Goal: Information Seeking & Learning: Learn about a topic

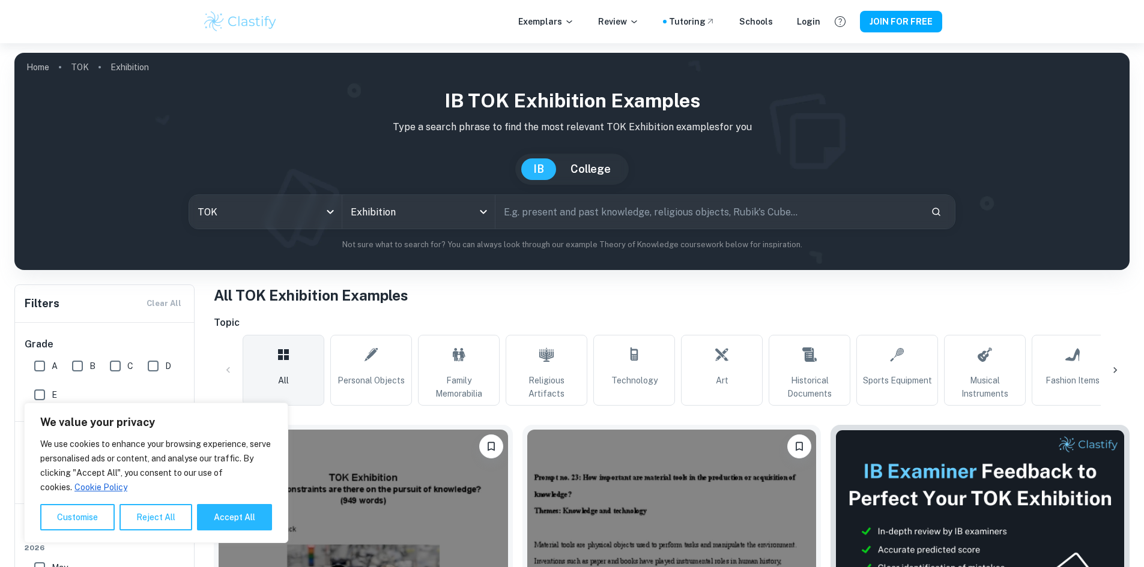
scroll to position [300, 0]
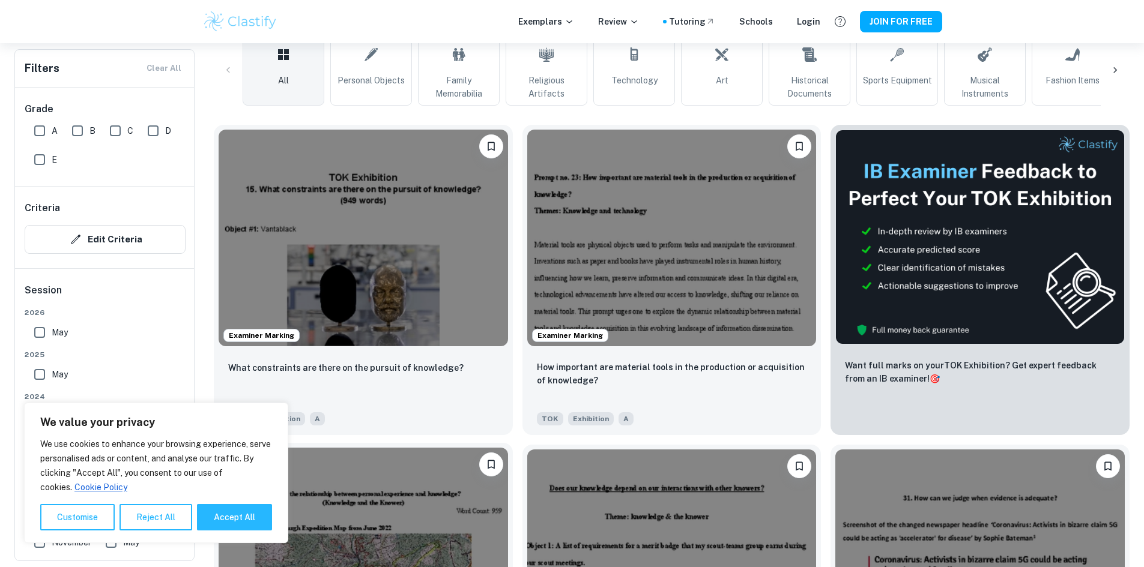
click at [508, 448] on img at bounding box center [363, 556] width 289 height 217
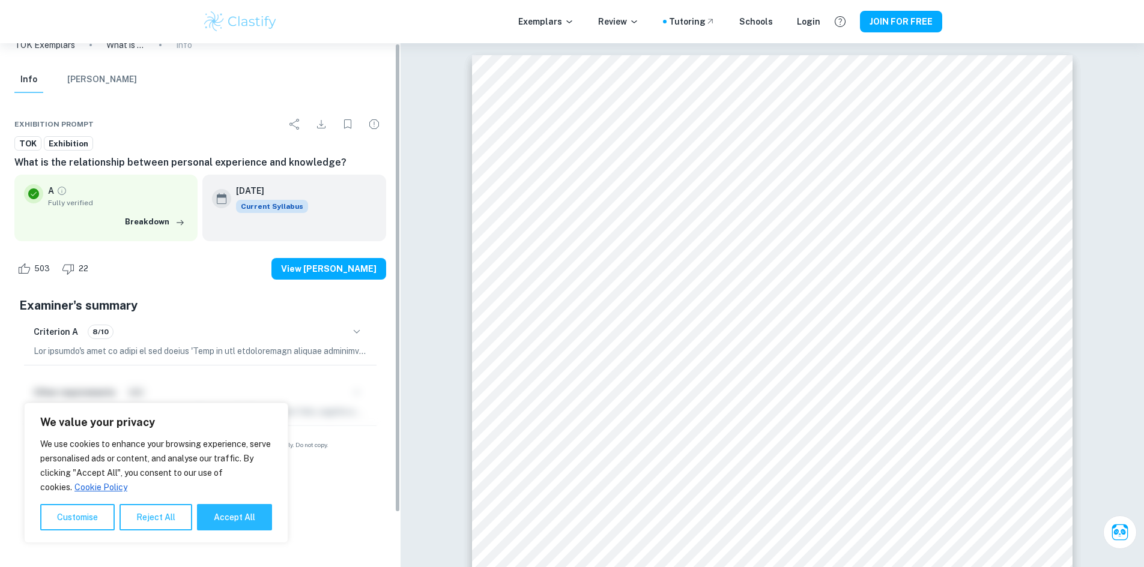
scroll to position [29, 0]
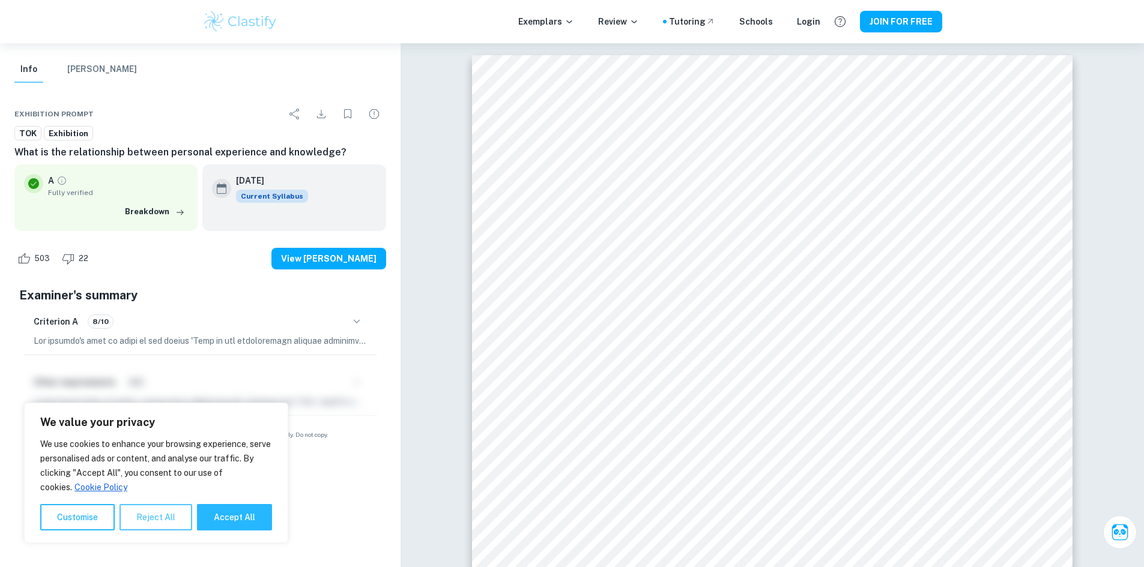
click at [138, 514] on button "Reject All" at bounding box center [155, 517] width 73 height 26
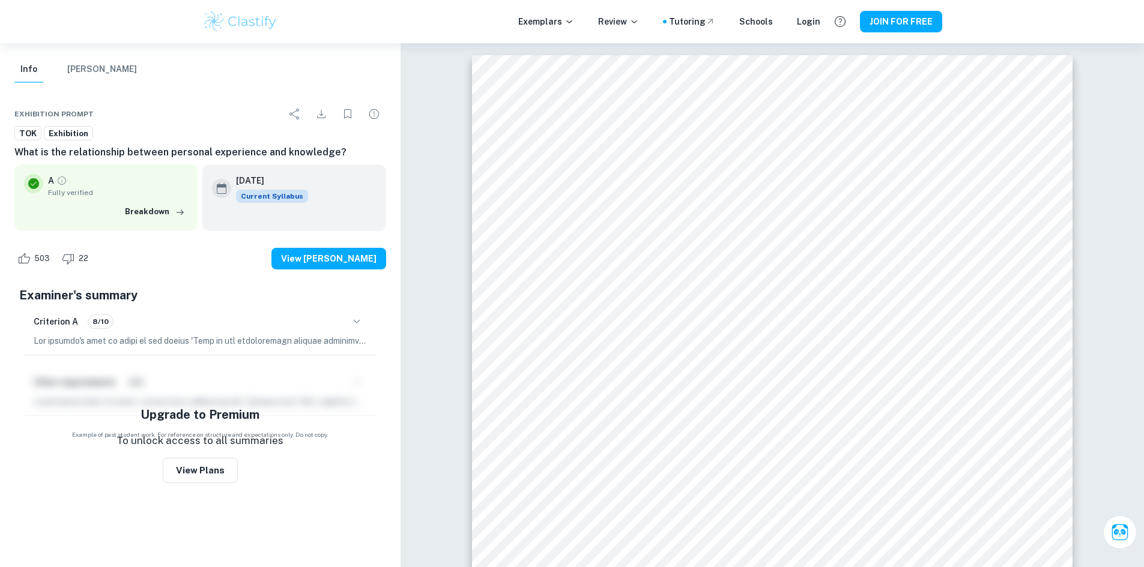
click at [315, 273] on div "503 22 View Mark Scheme" at bounding box center [200, 259] width 372 height 46
click at [316, 273] on div "503 22 View Mark Scheme" at bounding box center [200, 259] width 372 height 46
click at [324, 265] on button "View [PERSON_NAME]" at bounding box center [328, 259] width 115 height 22
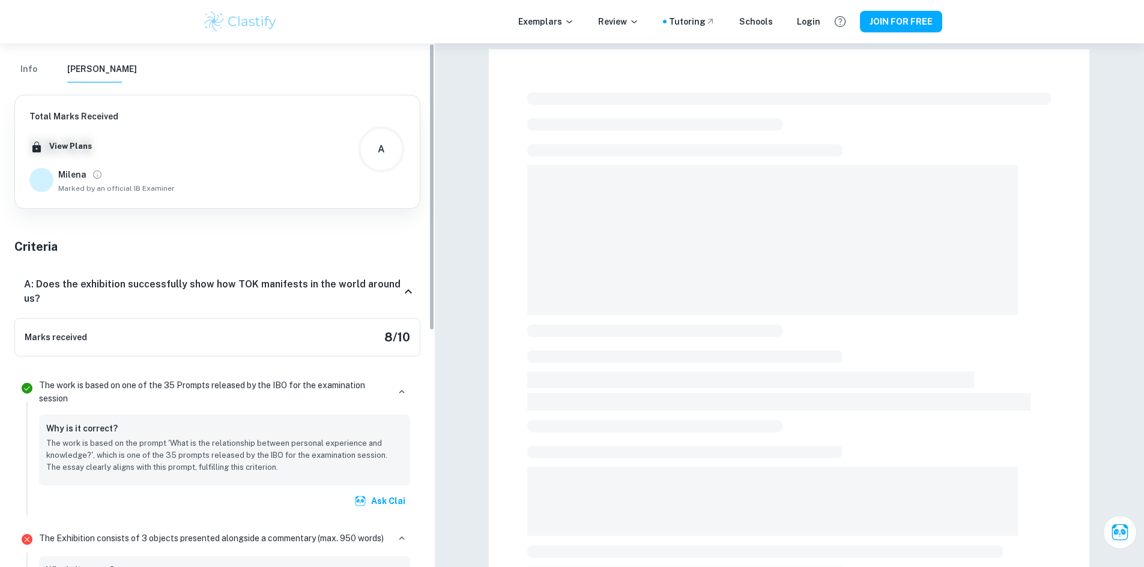
scroll to position [0, 0]
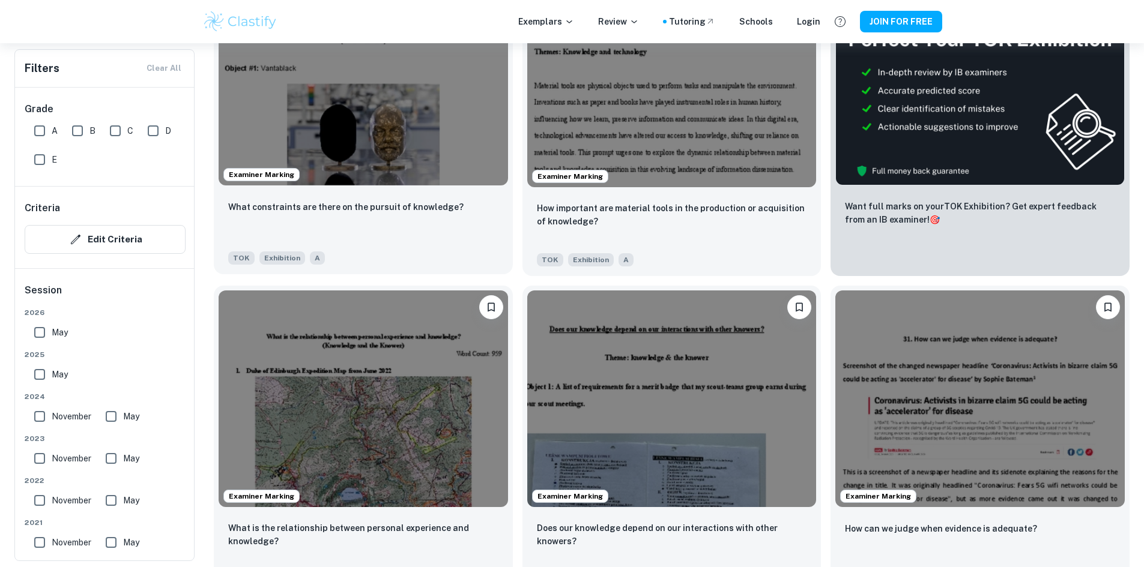
scroll to position [480, 0]
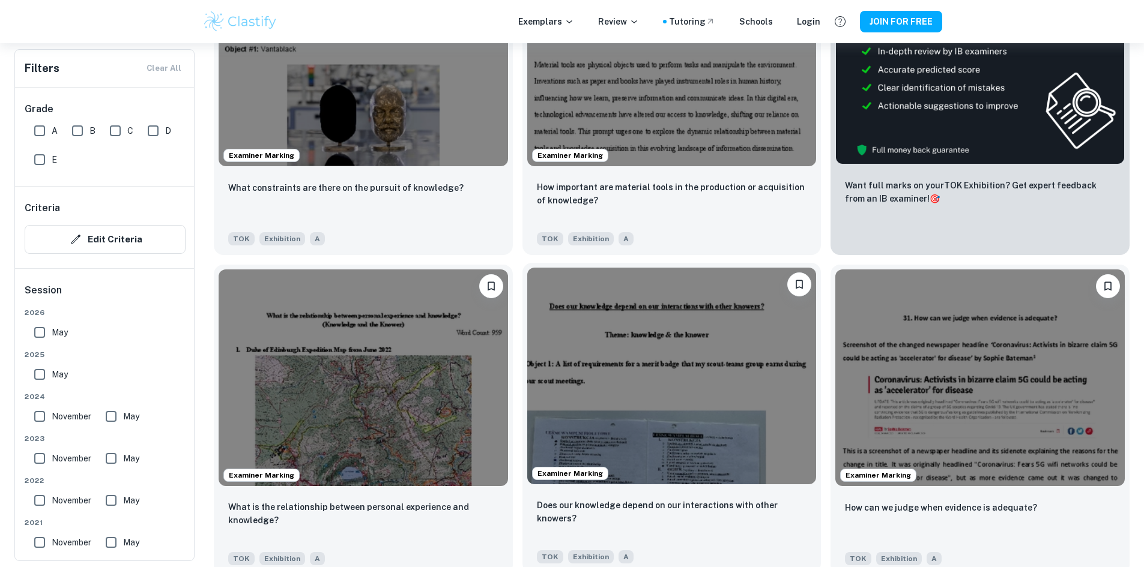
click at [527, 328] on img at bounding box center [671, 376] width 289 height 217
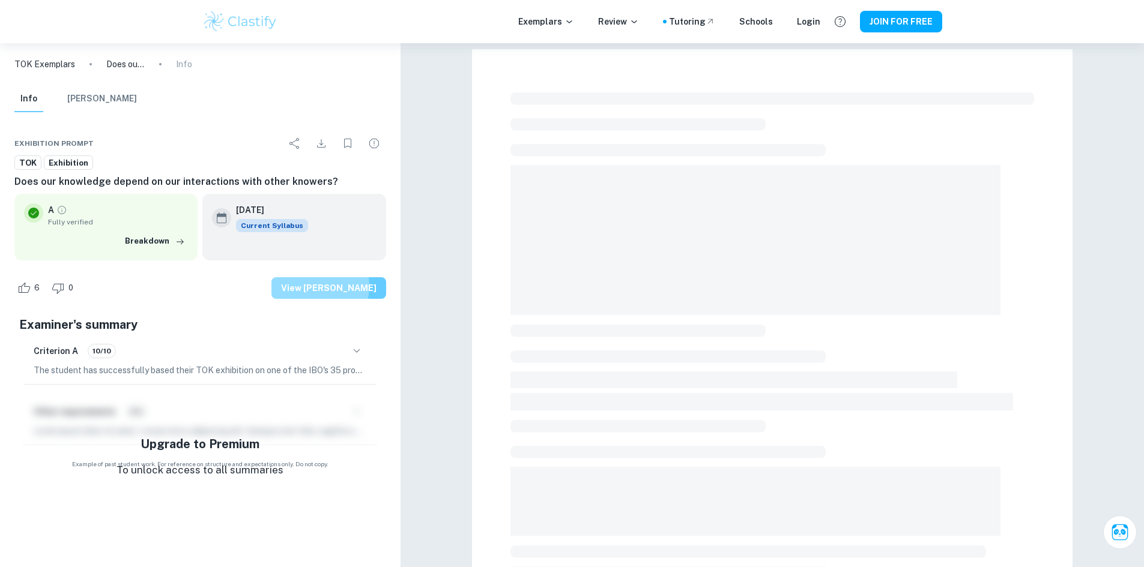
click at [329, 286] on button "View Mark Scheme" at bounding box center [328, 288] width 115 height 22
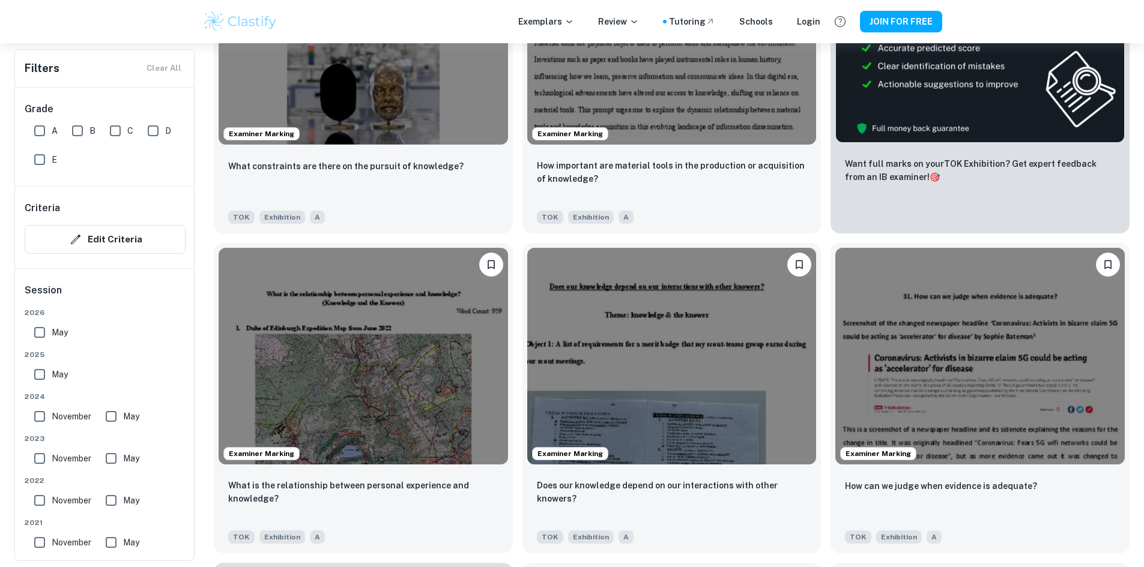
scroll to position [540, 0]
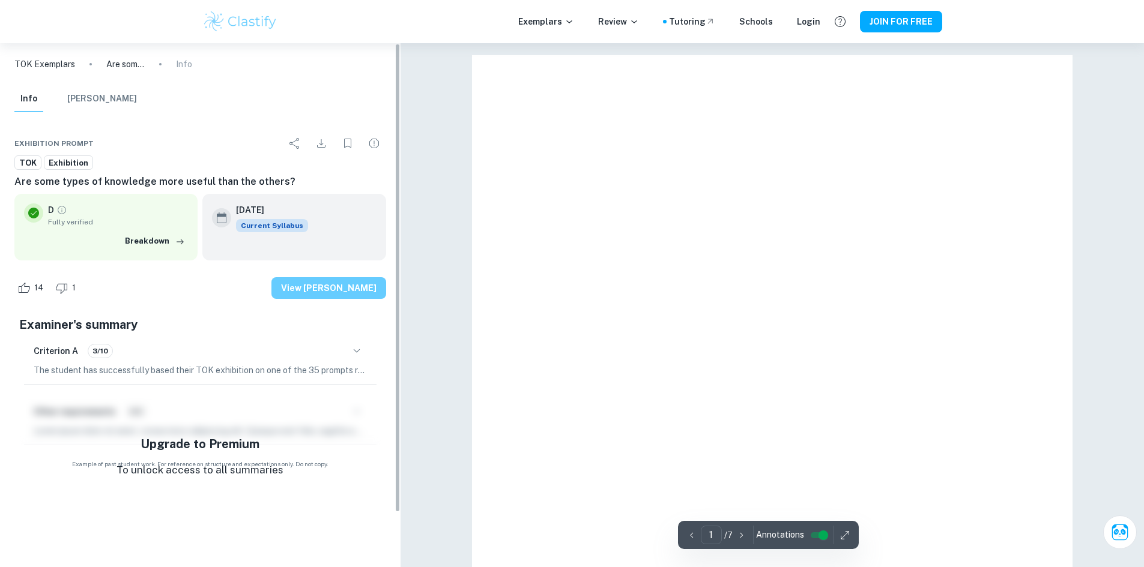
click at [317, 279] on button "View [PERSON_NAME]" at bounding box center [328, 288] width 115 height 22
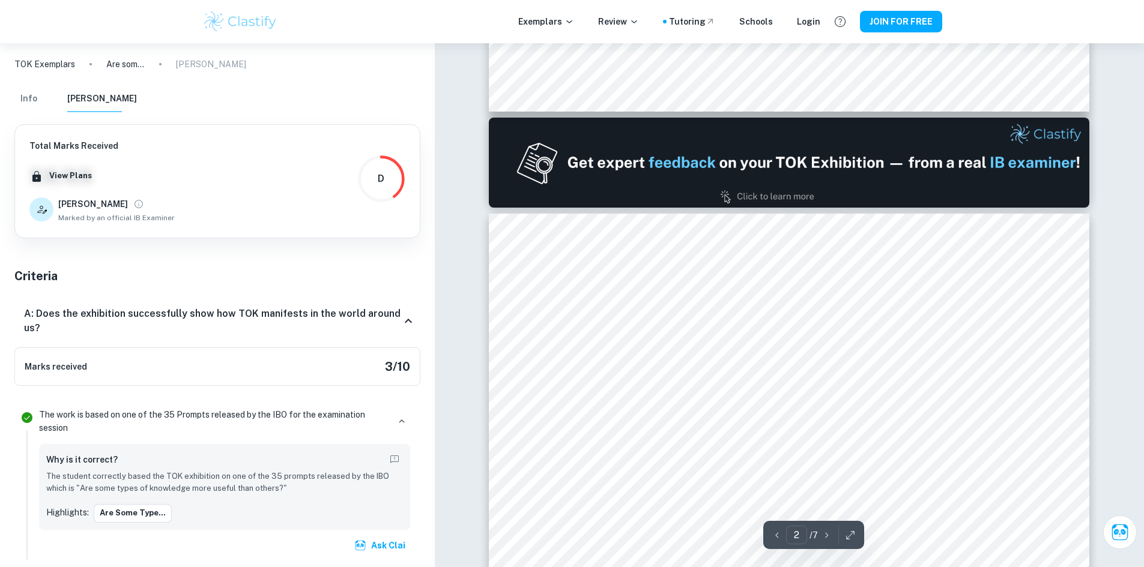
scroll to position [841, 0]
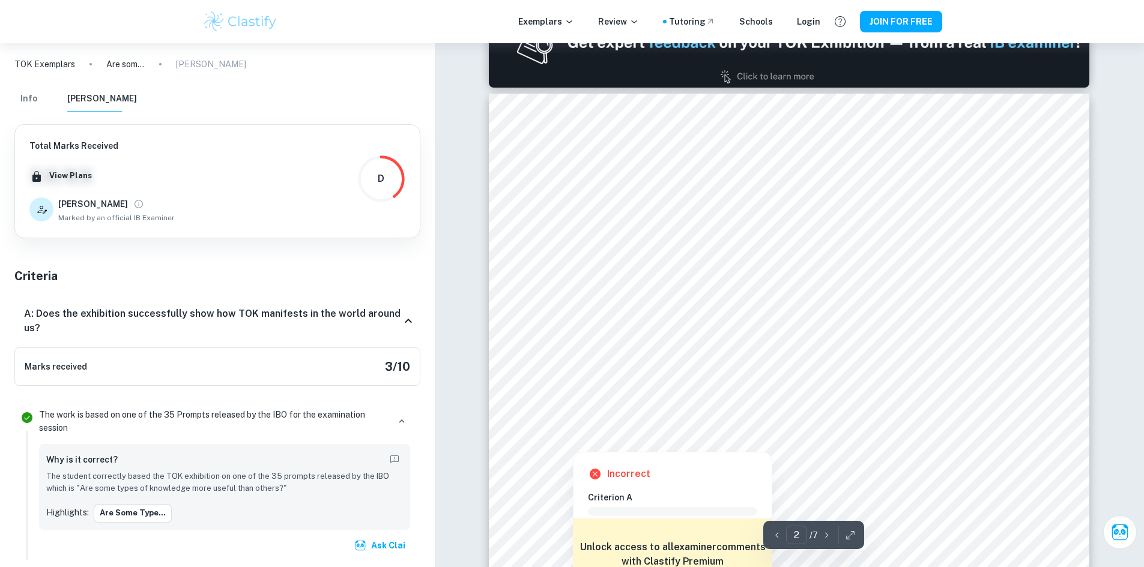
click at [915, 376] on div at bounding box center [774, 361] width 429 height 43
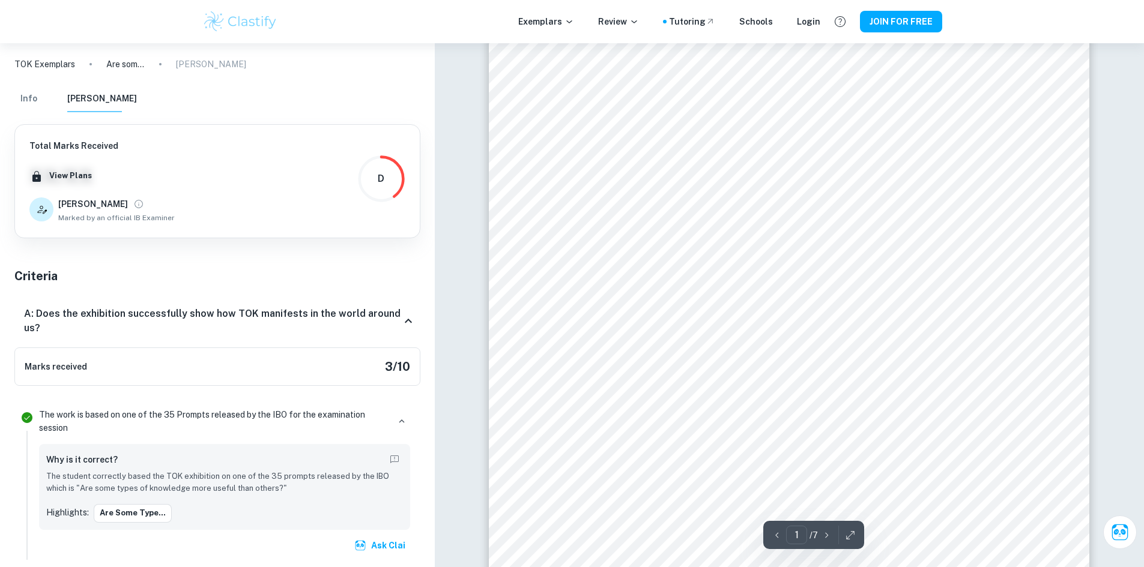
scroll to position [120, 0]
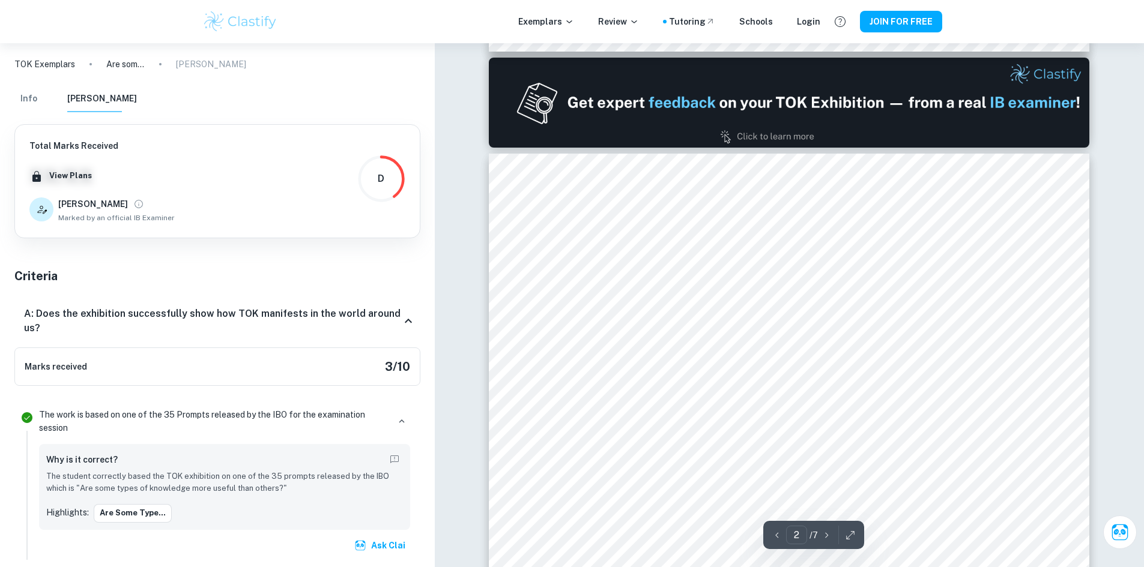
type input "1"
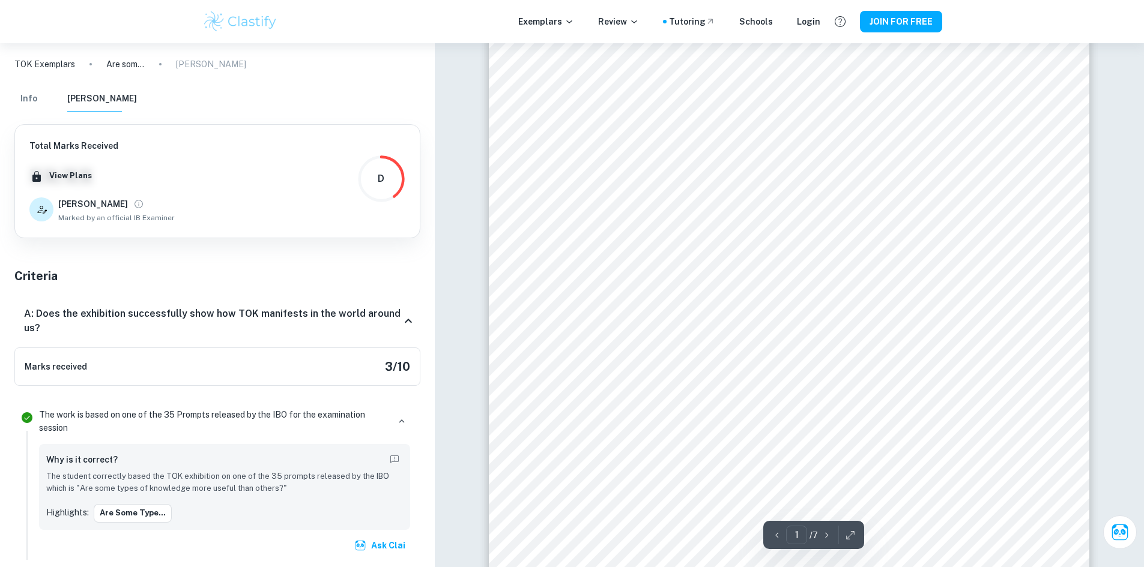
scroll to position [0, 0]
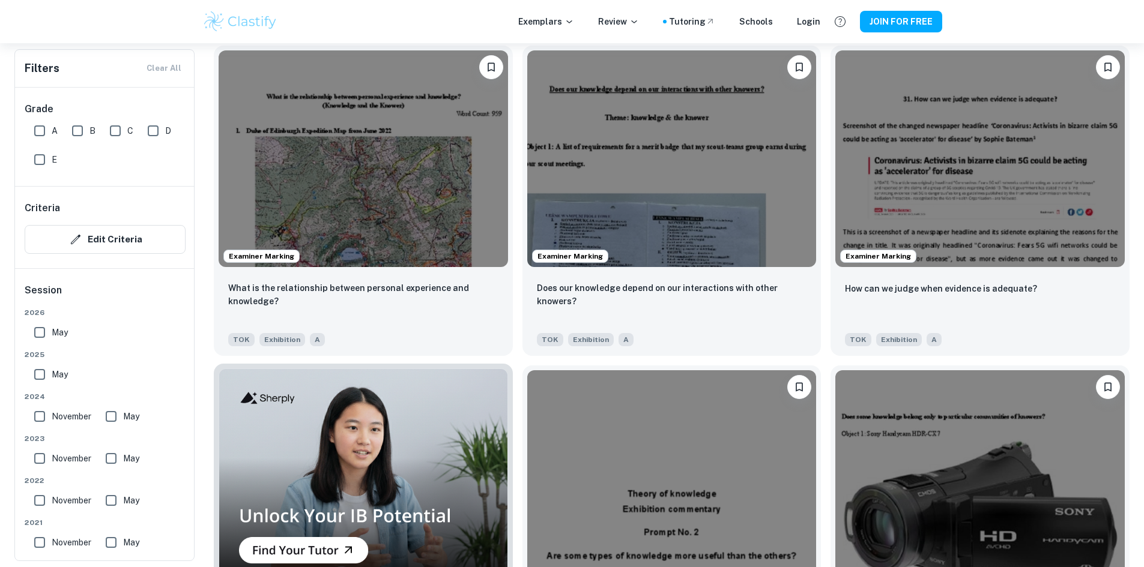
scroll to position [721, 0]
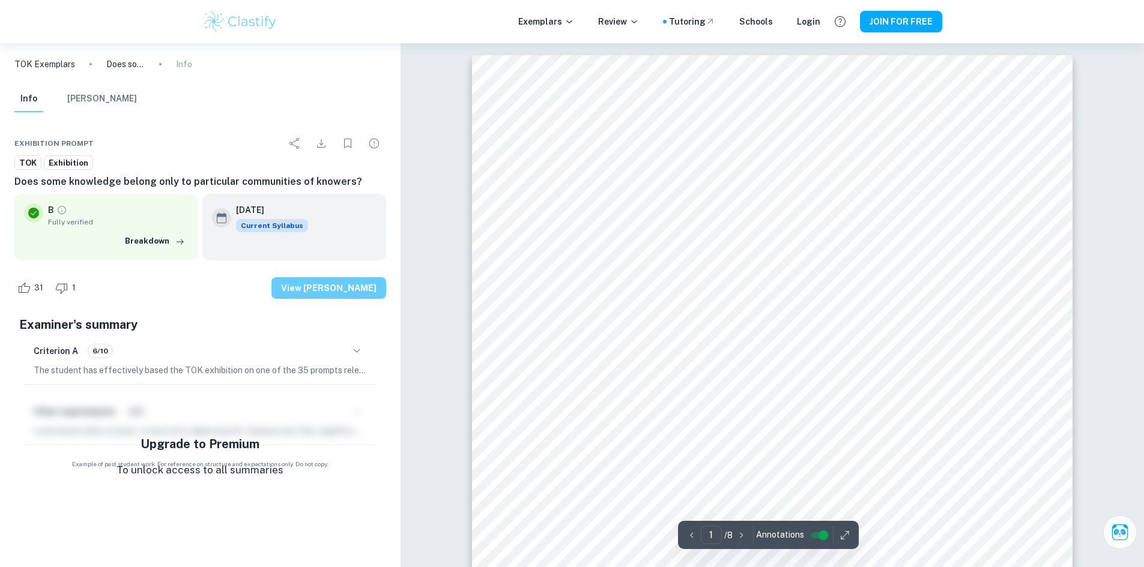
click at [354, 288] on button "View [PERSON_NAME]" at bounding box center [328, 288] width 115 height 22
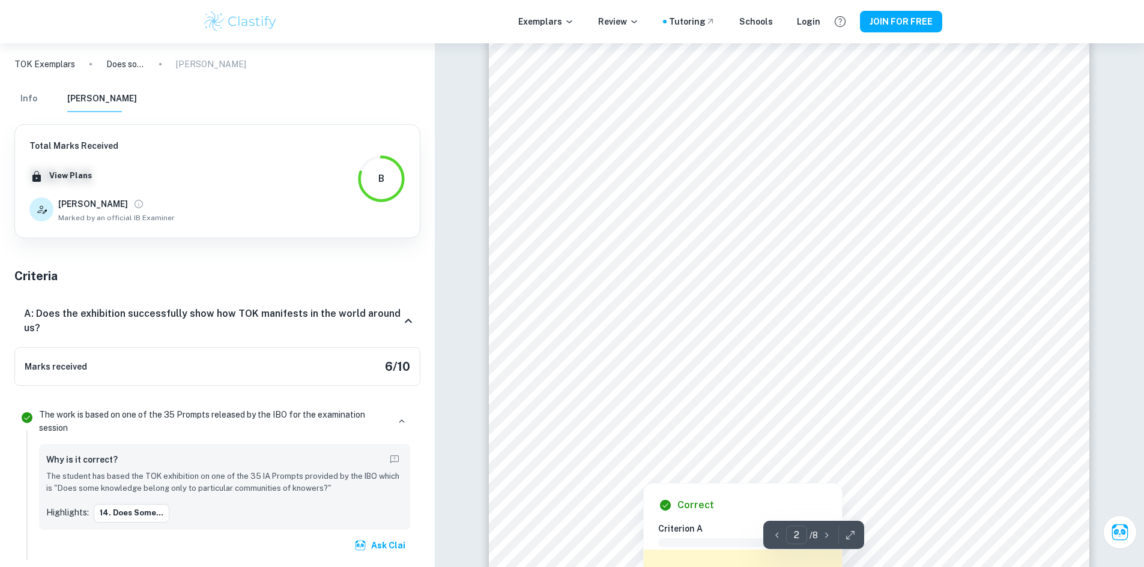
scroll to position [1261, 0]
click at [788, 434] on div at bounding box center [787, 419] width 453 height 43
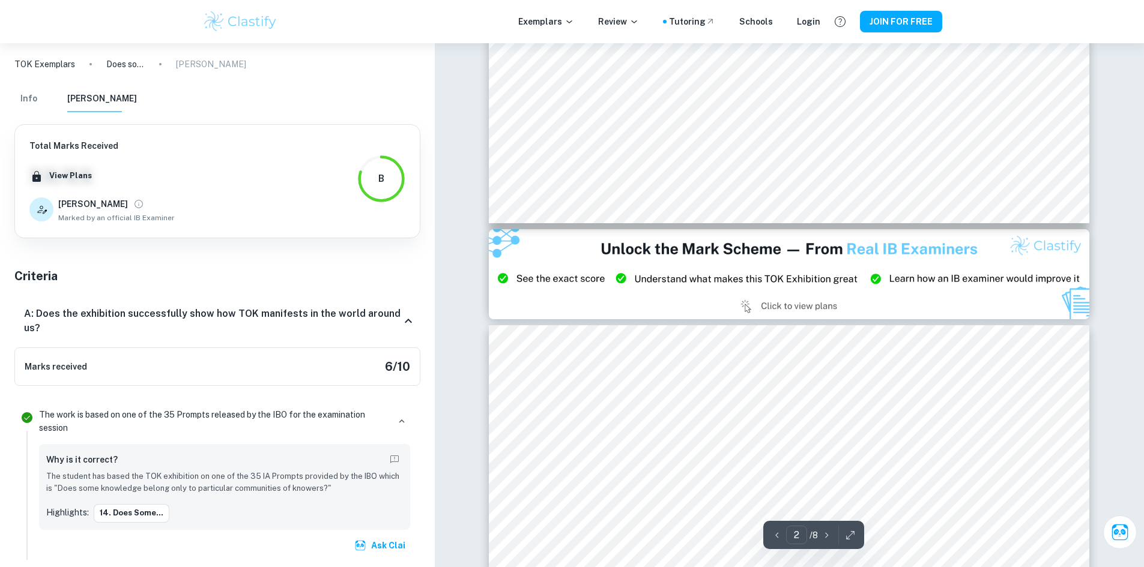
scroll to position [1681, 0]
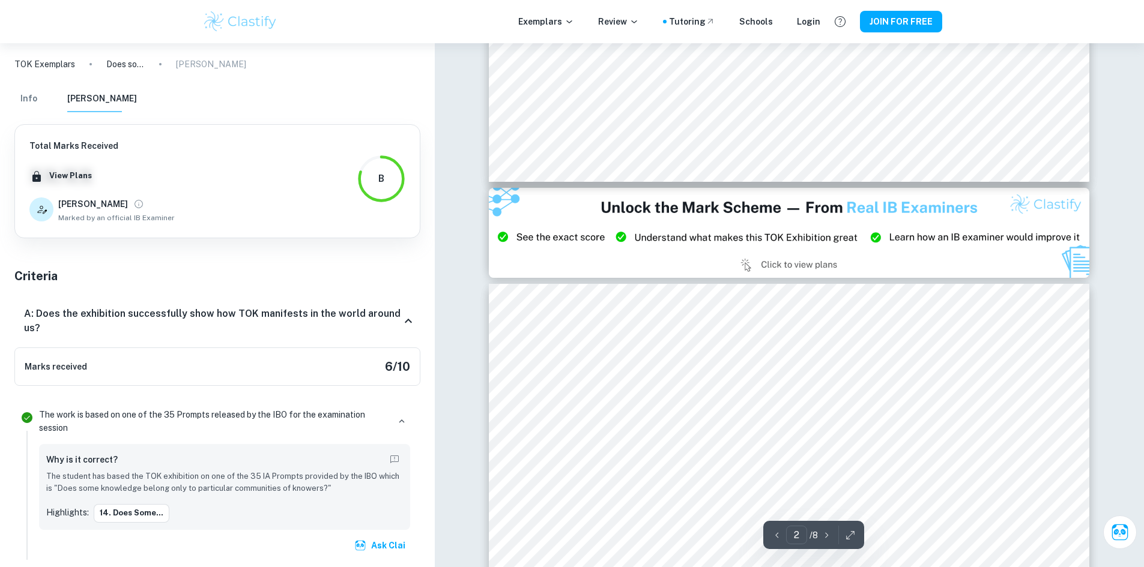
type input "3"
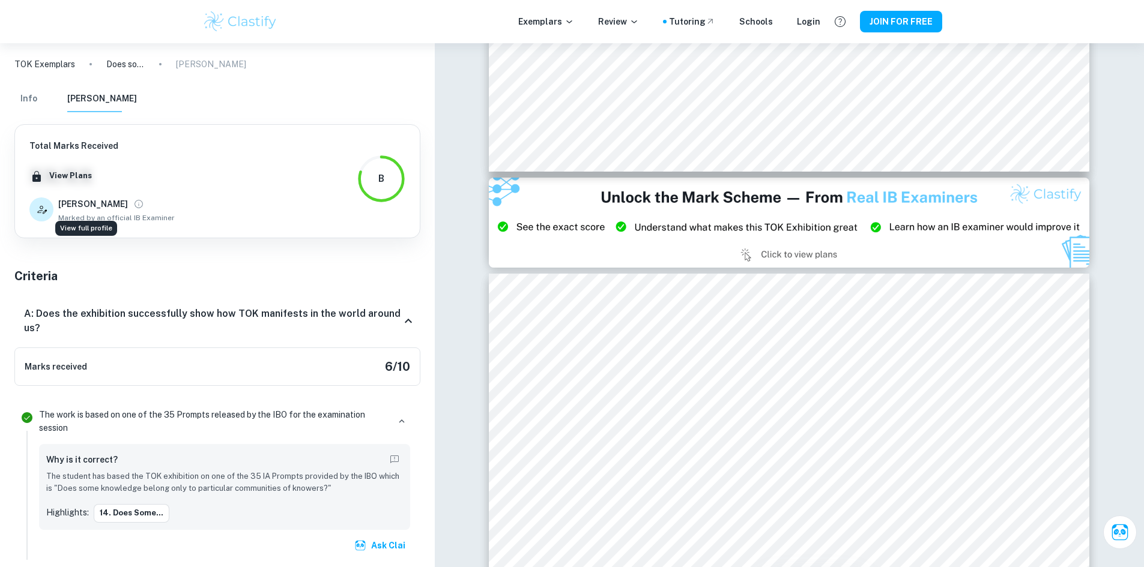
click at [133, 201] on icon "View full profile" at bounding box center [138, 204] width 11 height 11
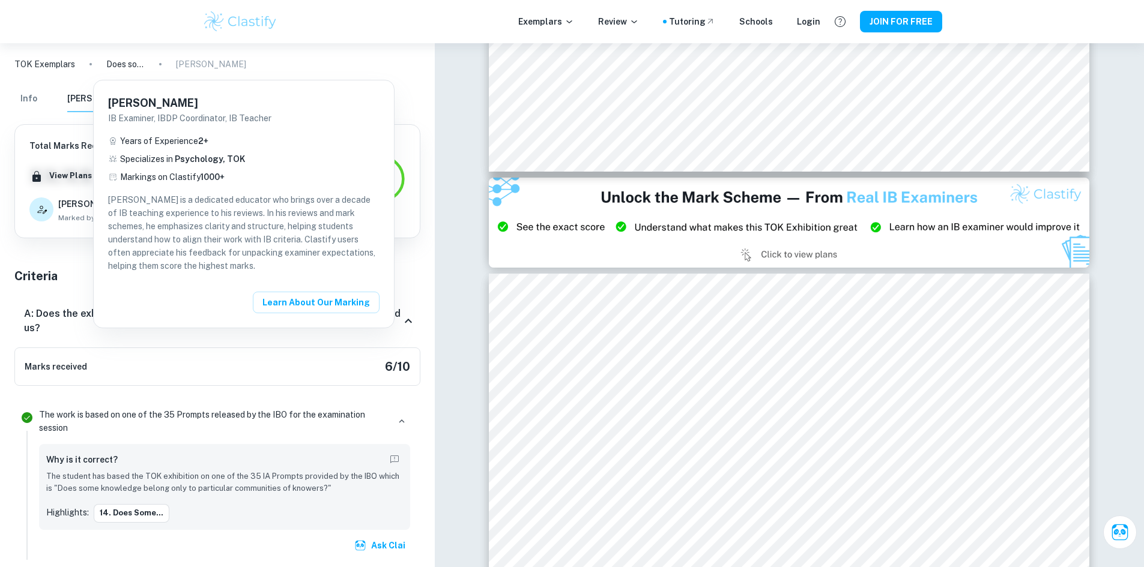
click at [74, 244] on div at bounding box center [572, 283] width 1144 height 567
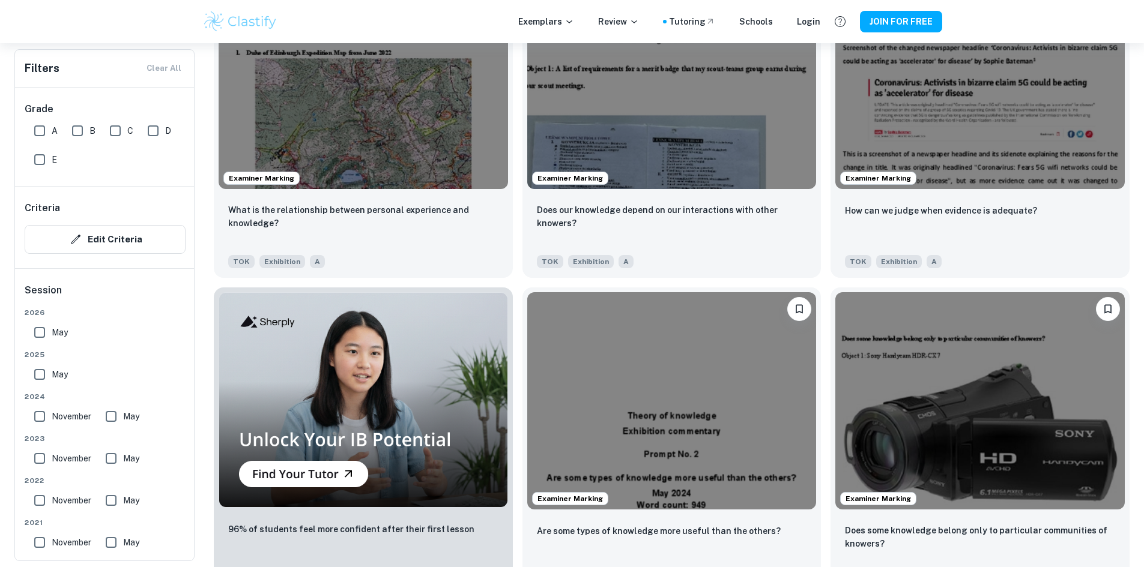
scroll to position [901, 0]
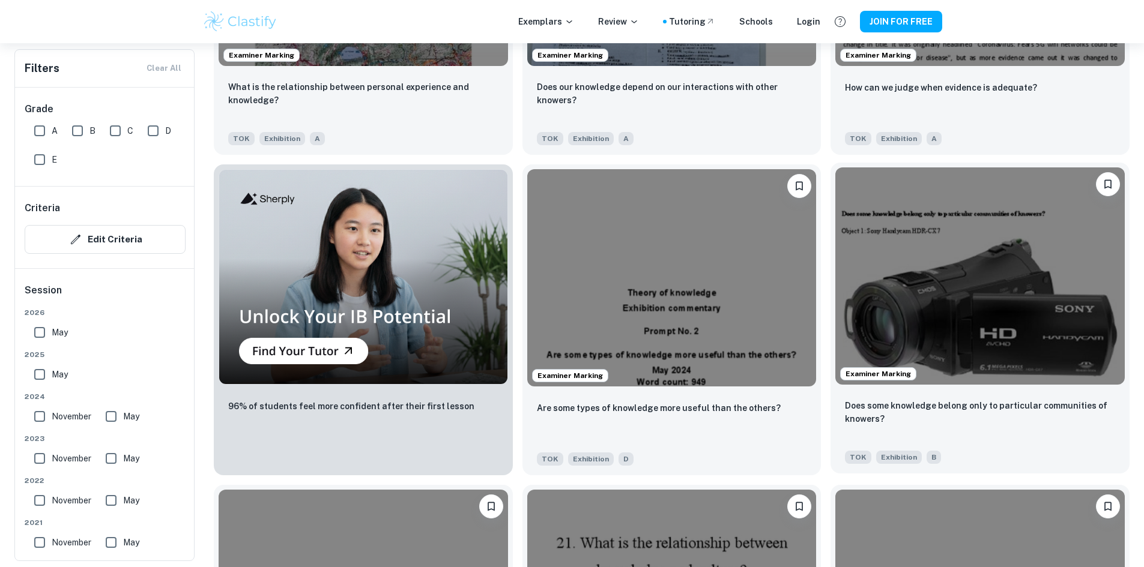
click at [835, 190] on img at bounding box center [979, 276] width 289 height 217
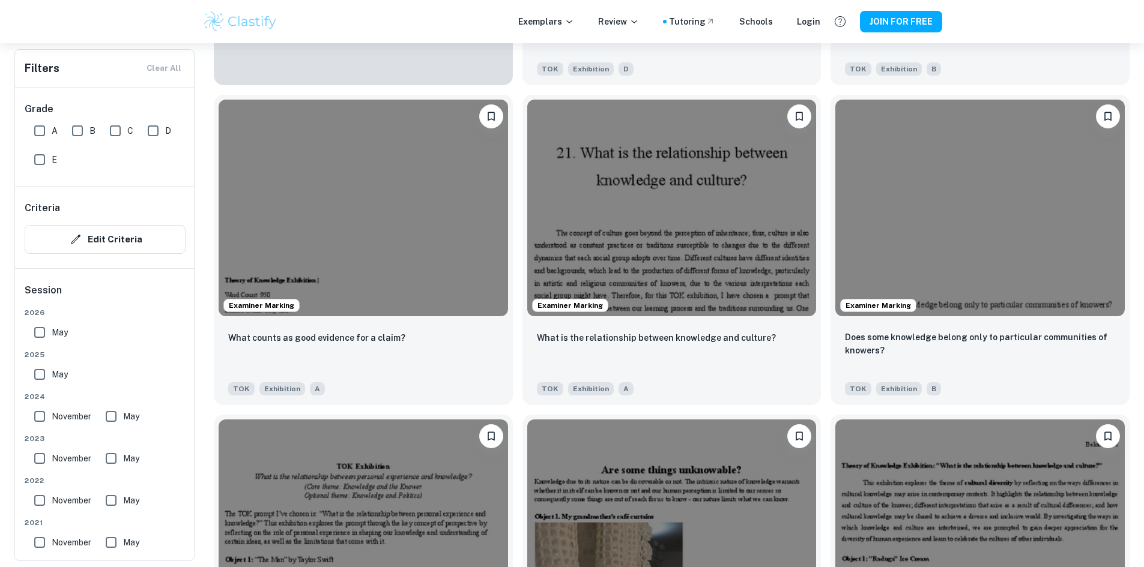
scroll to position [1321, 0]
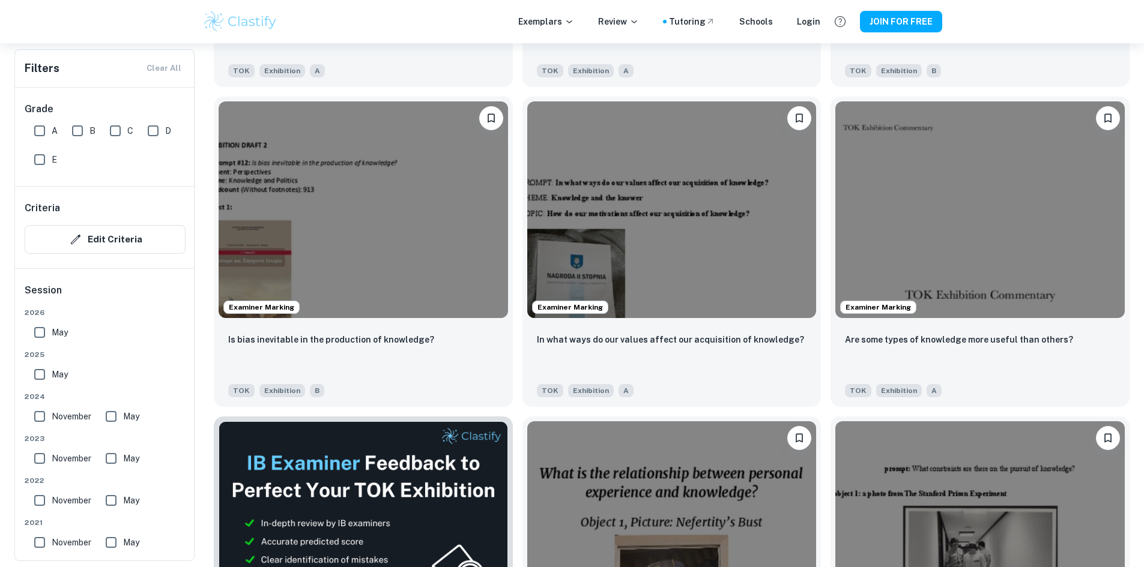
scroll to position [1982, 0]
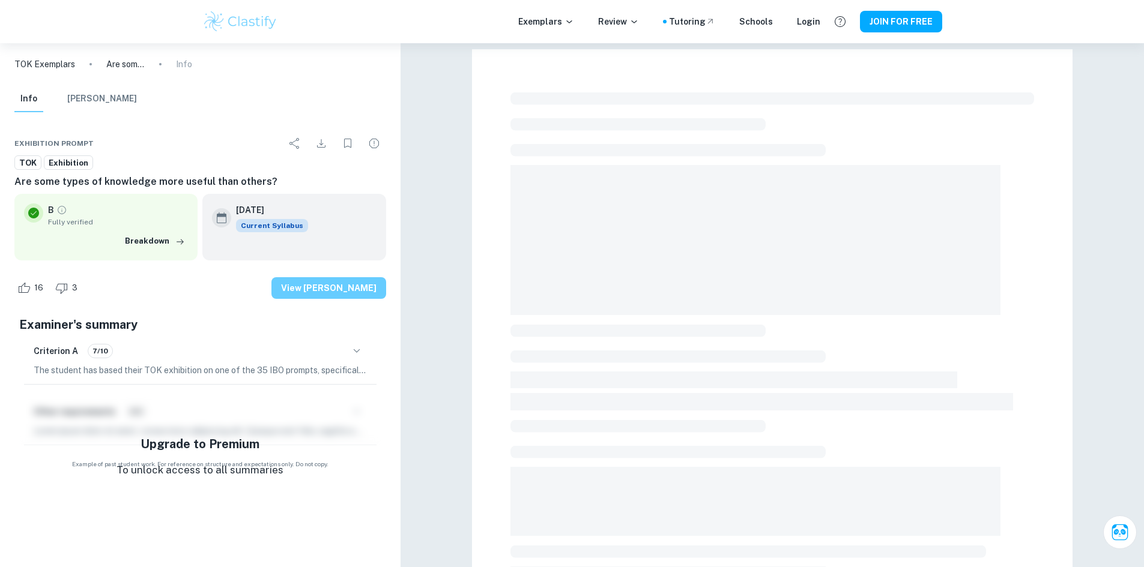
click at [346, 287] on button "View [PERSON_NAME]" at bounding box center [328, 288] width 115 height 22
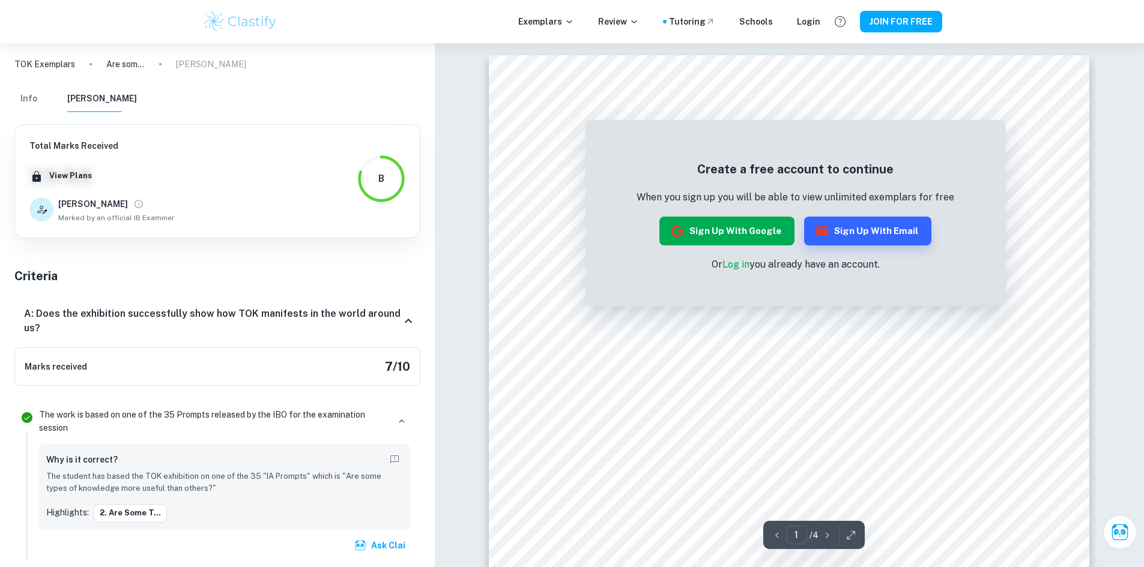
click at [750, 240] on button "Sign up with Google" at bounding box center [726, 231] width 135 height 29
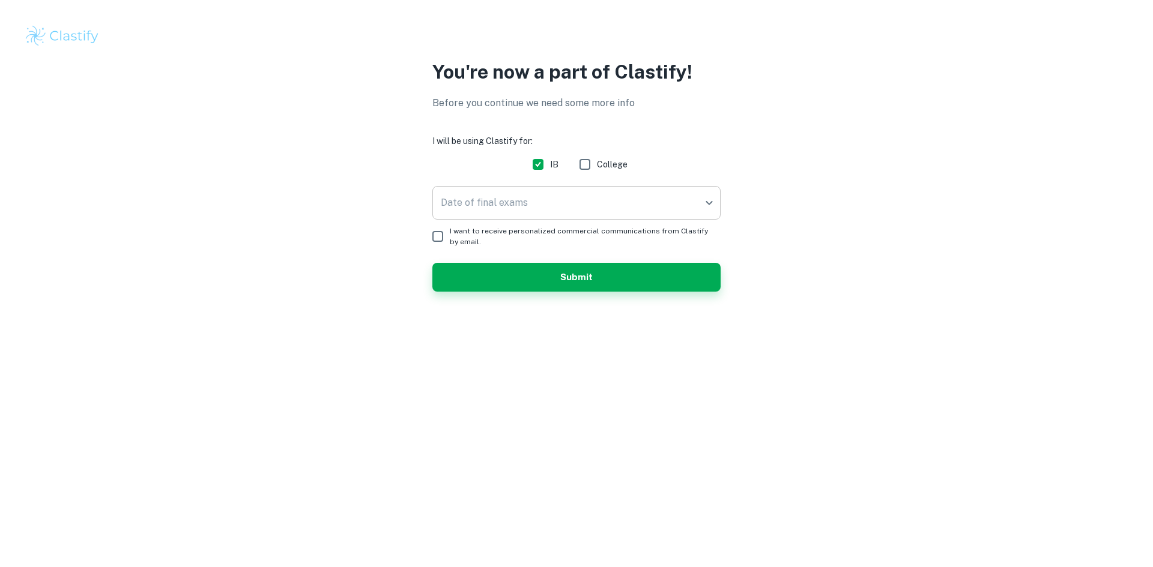
click at [618, 207] on body "We value your privacy We use cookies to enhance your browsing experience, serve…" at bounding box center [576, 283] width 1153 height 567
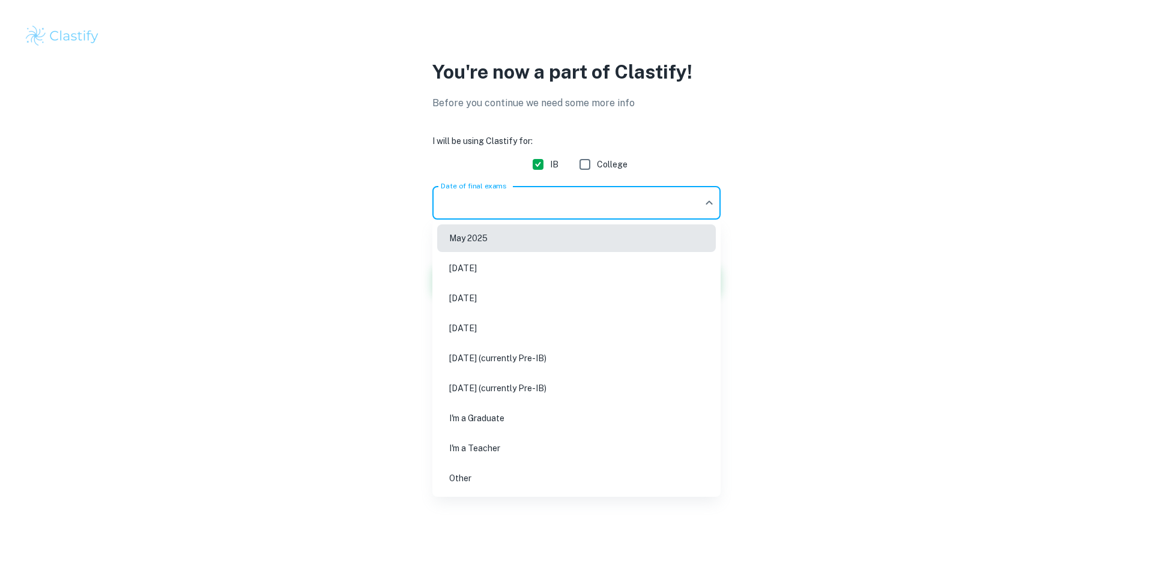
click at [675, 195] on div at bounding box center [576, 283] width 1153 height 567
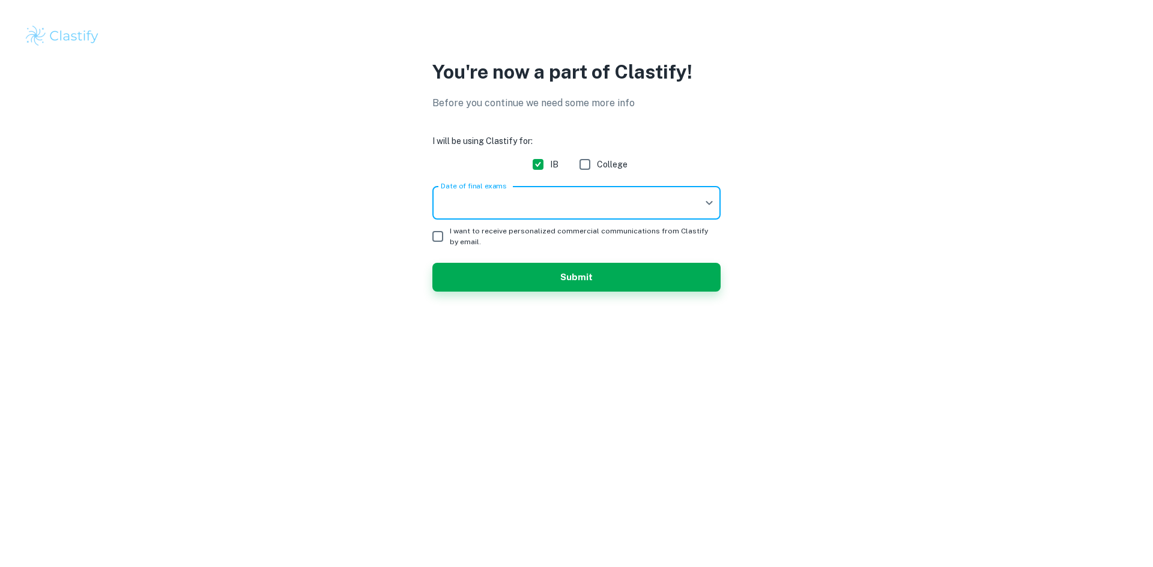
click at [665, 202] on div "May 2025 November 2025 May 2026 November 2026 May 2027 (currently Pre-IB) Novem…" at bounding box center [576, 283] width 1153 height 567
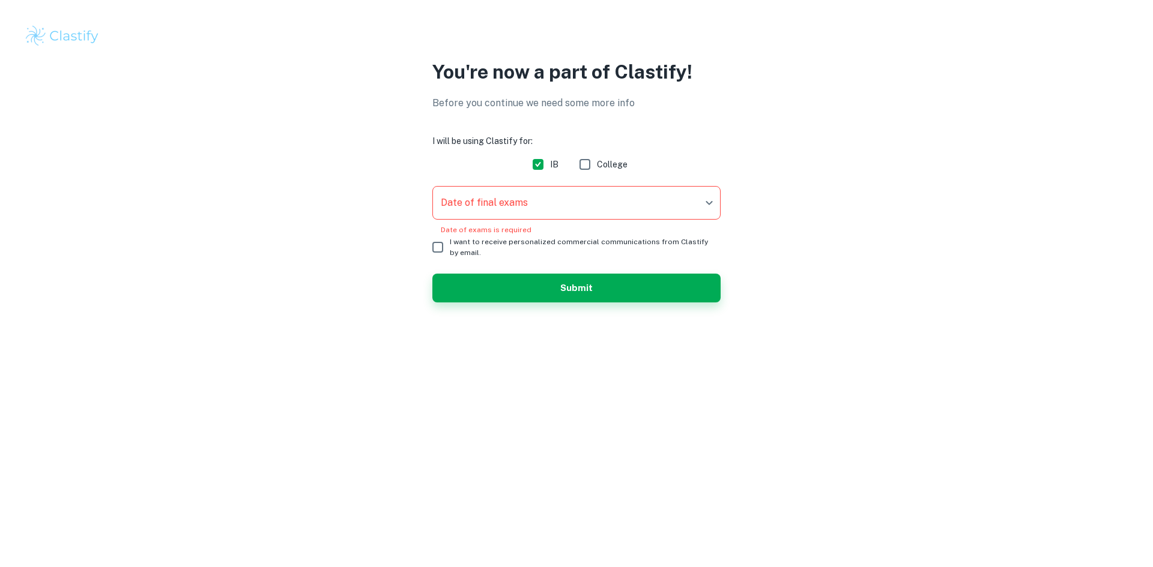
click at [647, 211] on body "We value your privacy We use cookies to enhance your browsing experience, serve…" at bounding box center [576, 283] width 1153 height 567
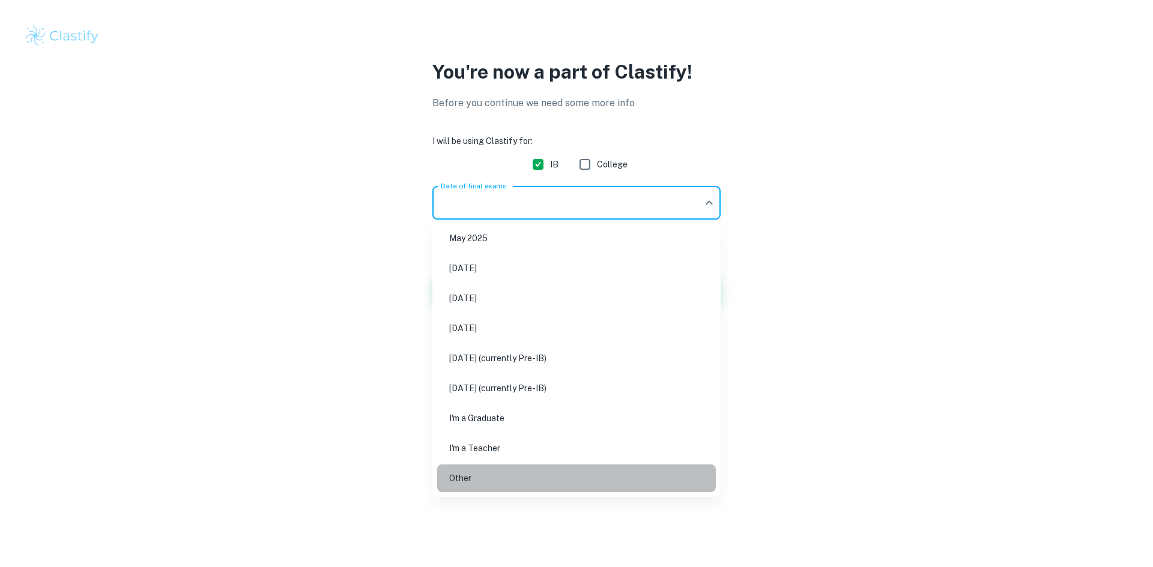
click at [515, 480] on li "Other" at bounding box center [576, 479] width 279 height 28
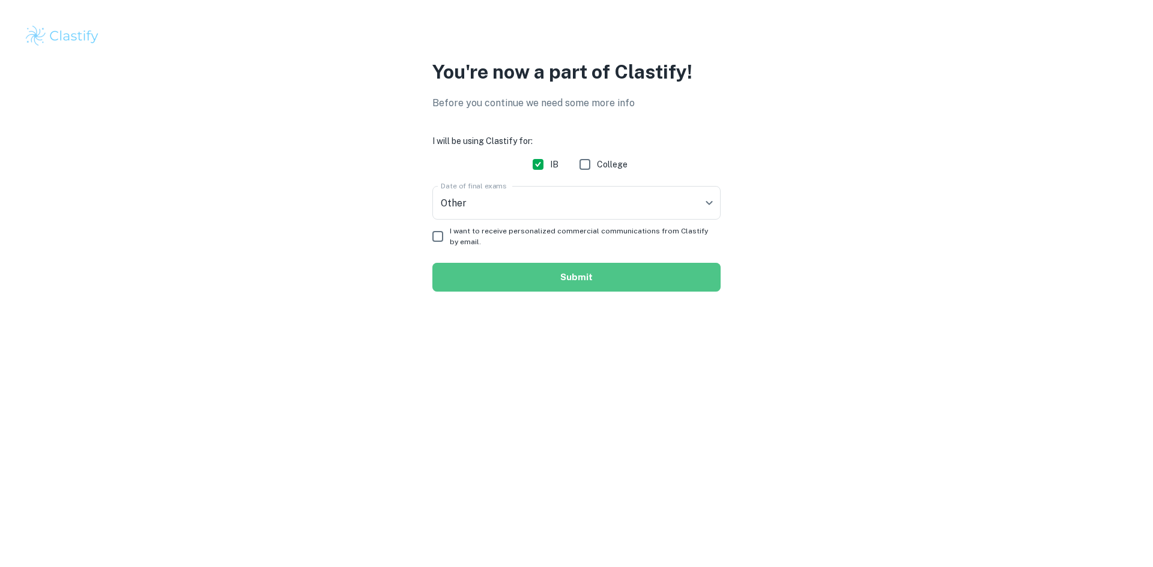
click at [469, 269] on button "Submit" at bounding box center [576, 277] width 288 height 29
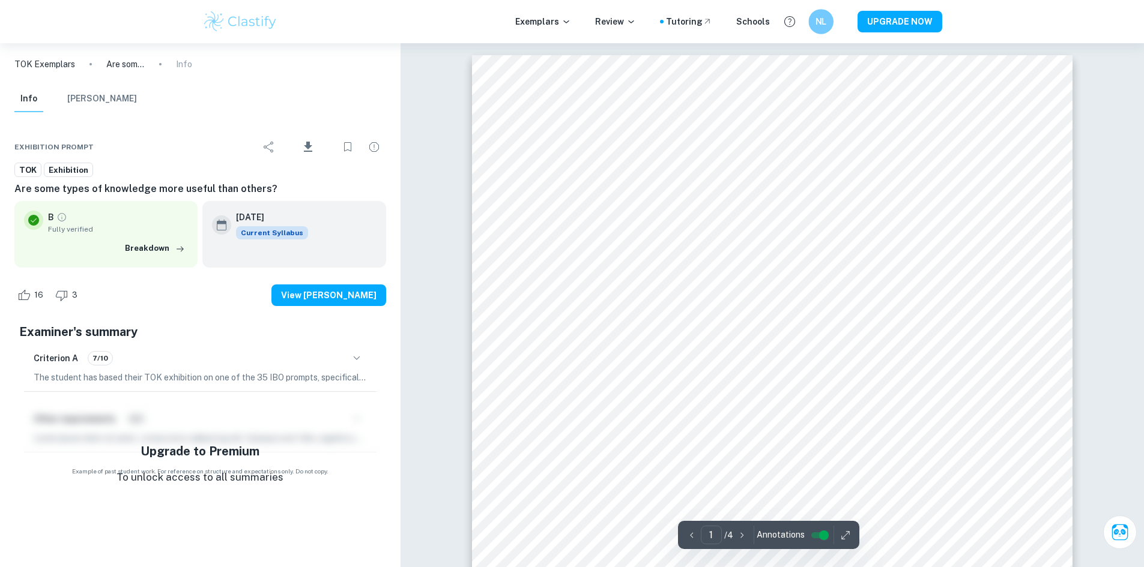
click at [826, 29] on div "NL" at bounding box center [820, 21] width 25 height 25
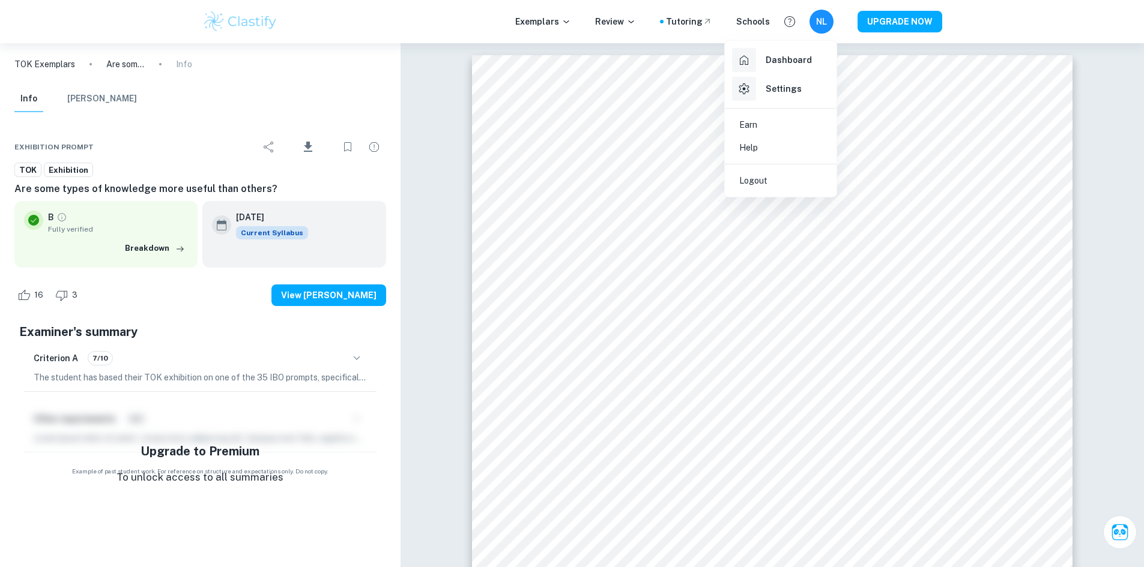
click at [826, 29] on div at bounding box center [572, 283] width 1144 height 567
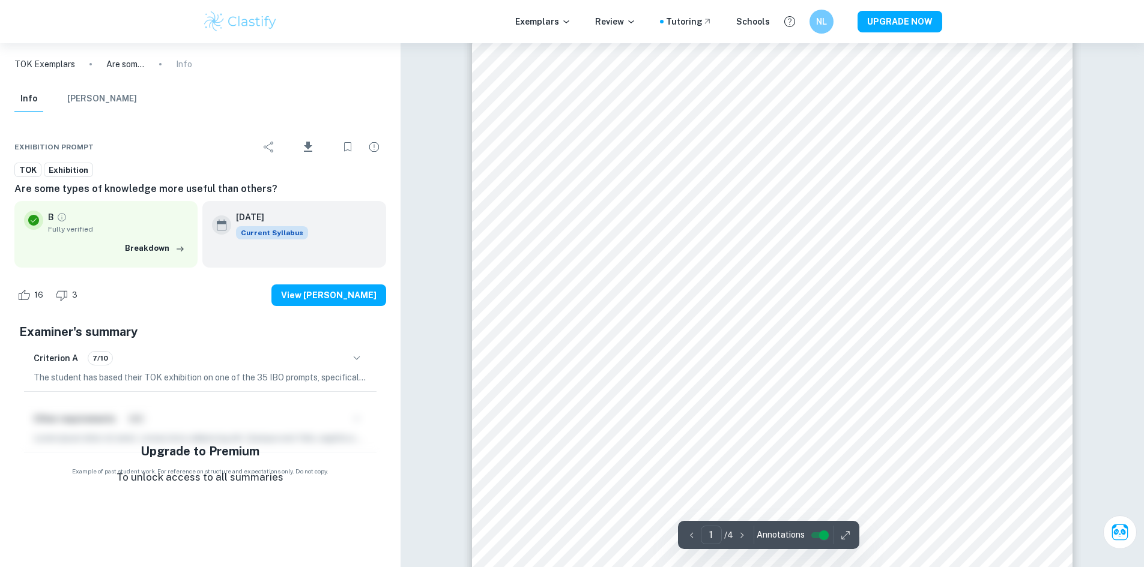
scroll to position [300, 0]
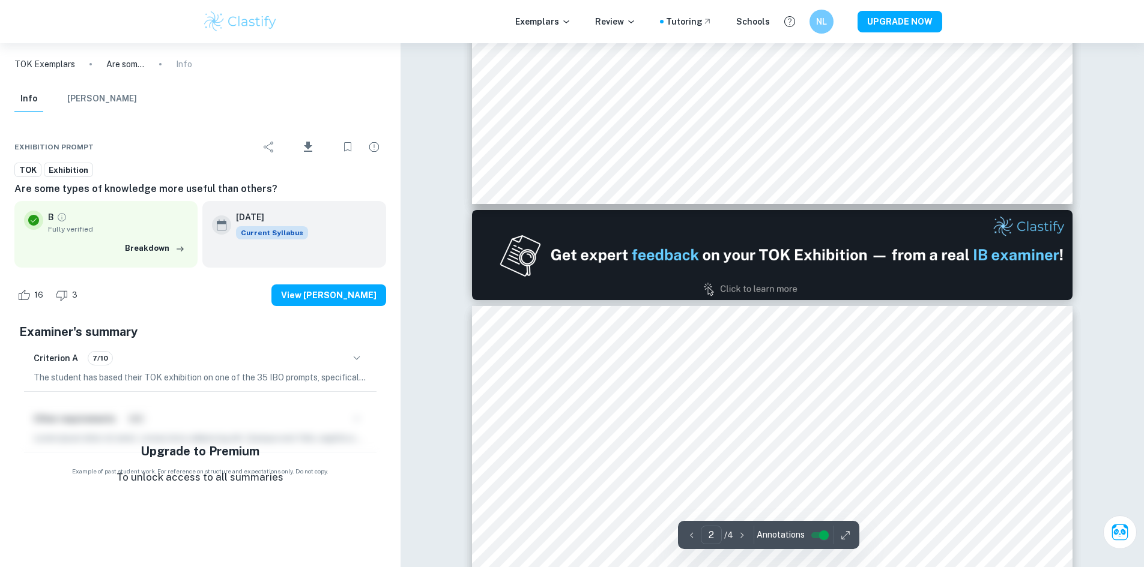
type input "1"
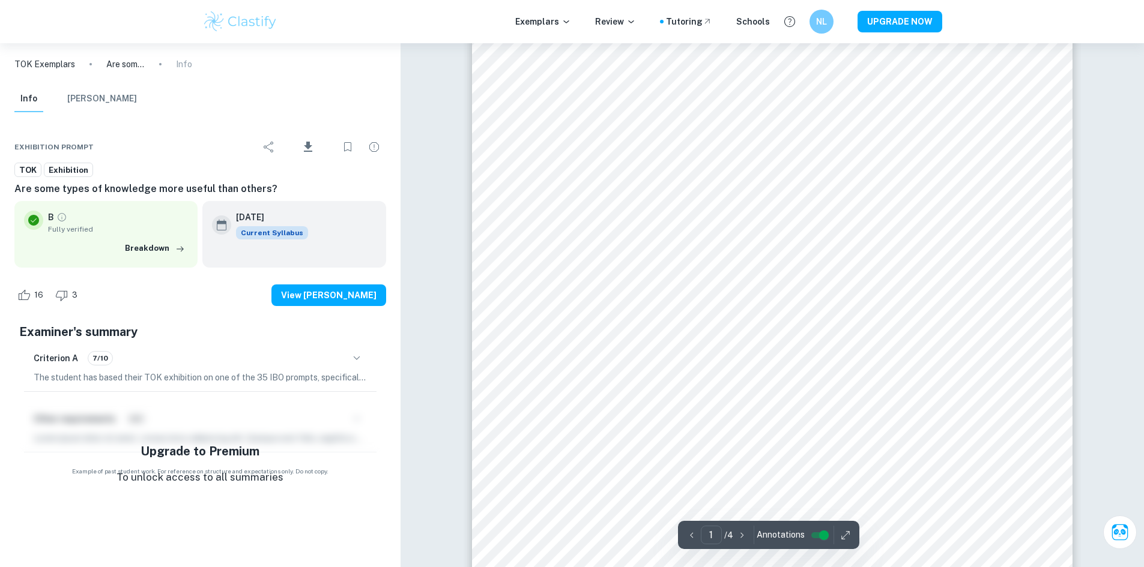
scroll to position [240, 0]
click at [148, 253] on button "Breakdown" at bounding box center [155, 249] width 66 height 18
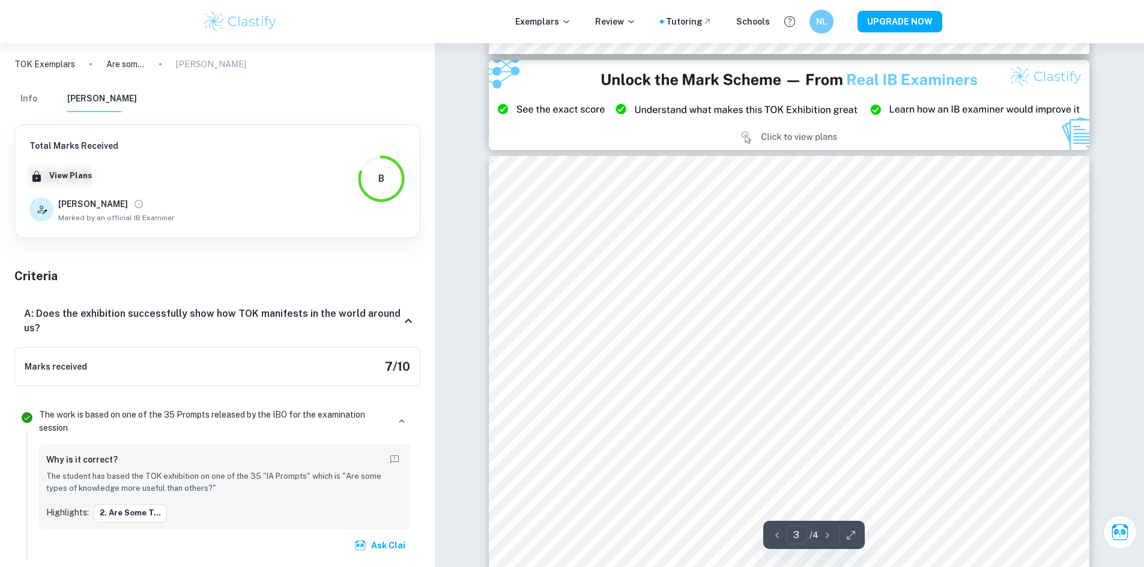
scroll to position [2042, 0]
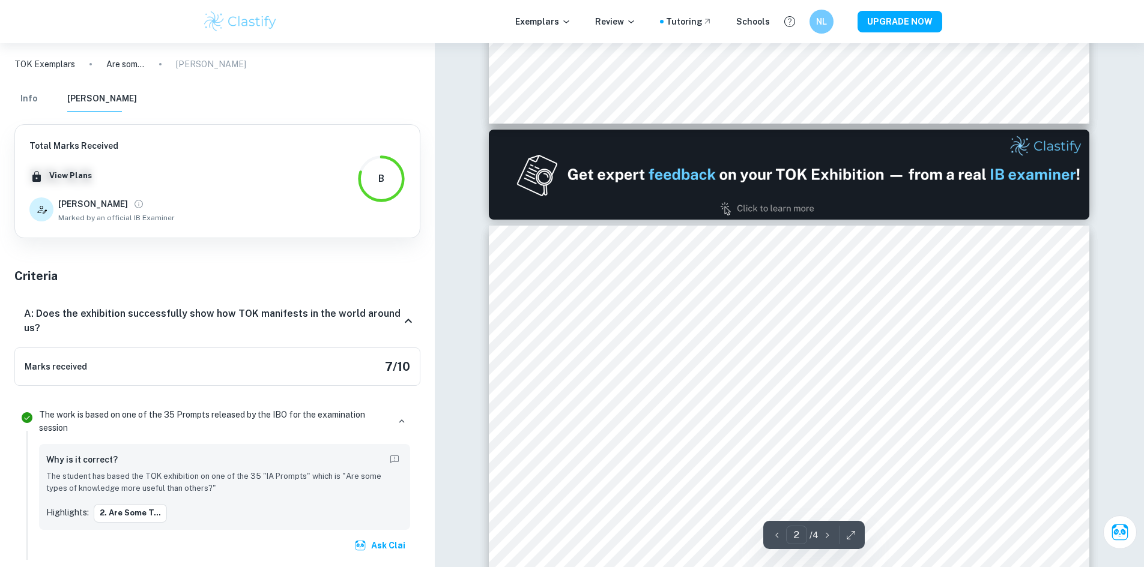
type input "1"
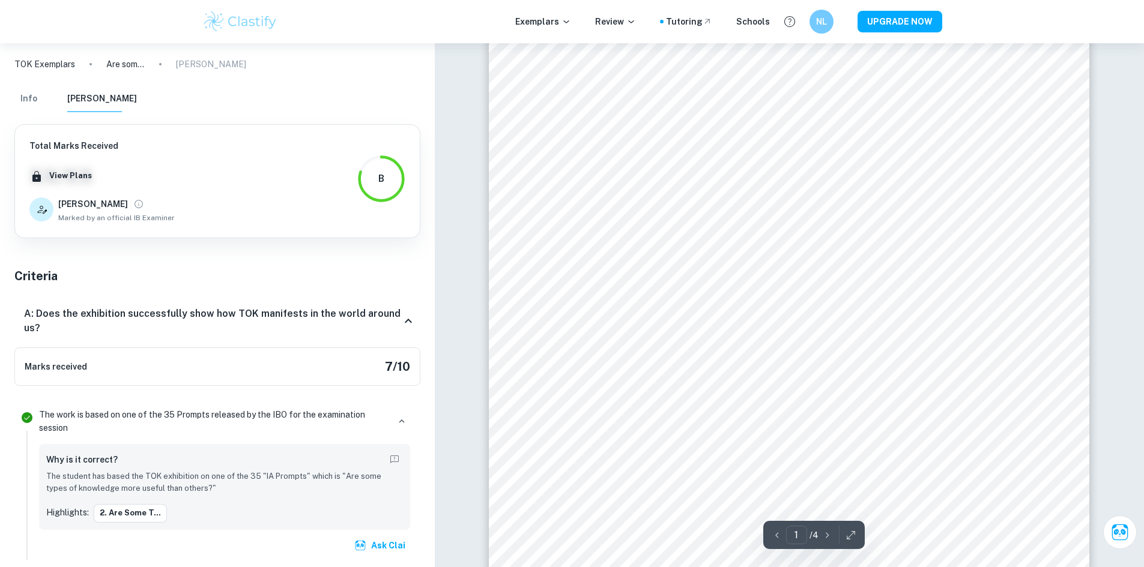
scroll to position [0, 0]
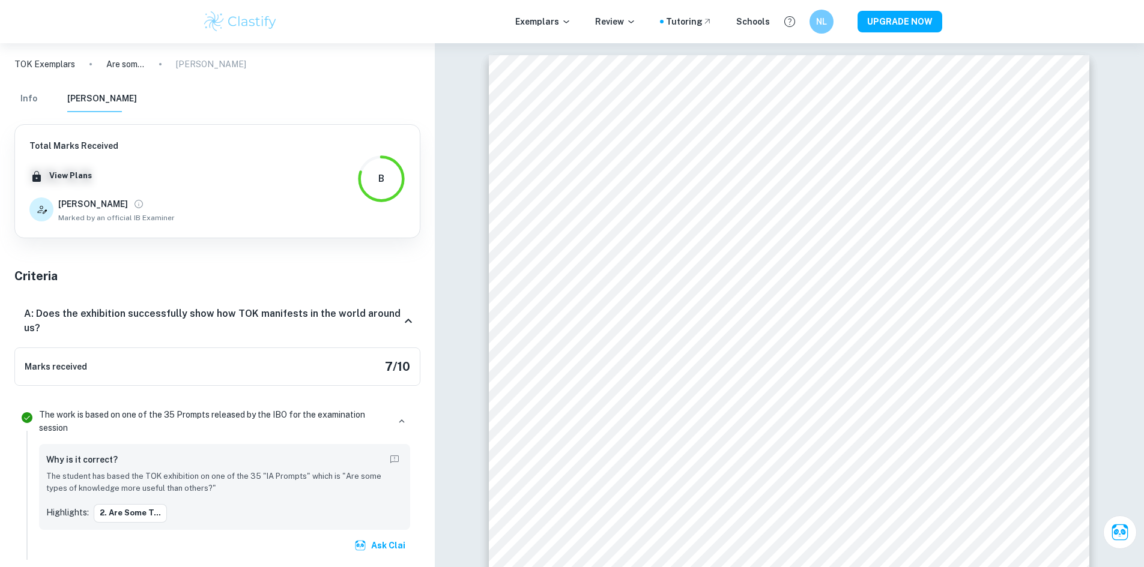
click at [22, 100] on button "Info" at bounding box center [28, 99] width 29 height 26
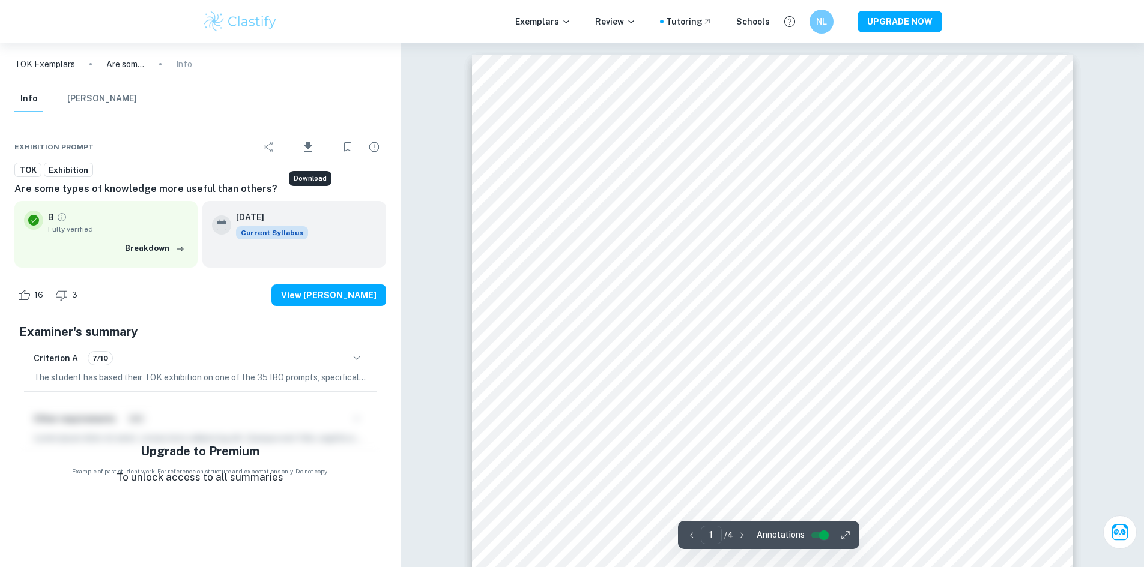
click at [312, 147] on icon "Download" at bounding box center [308, 147] width 14 height 14
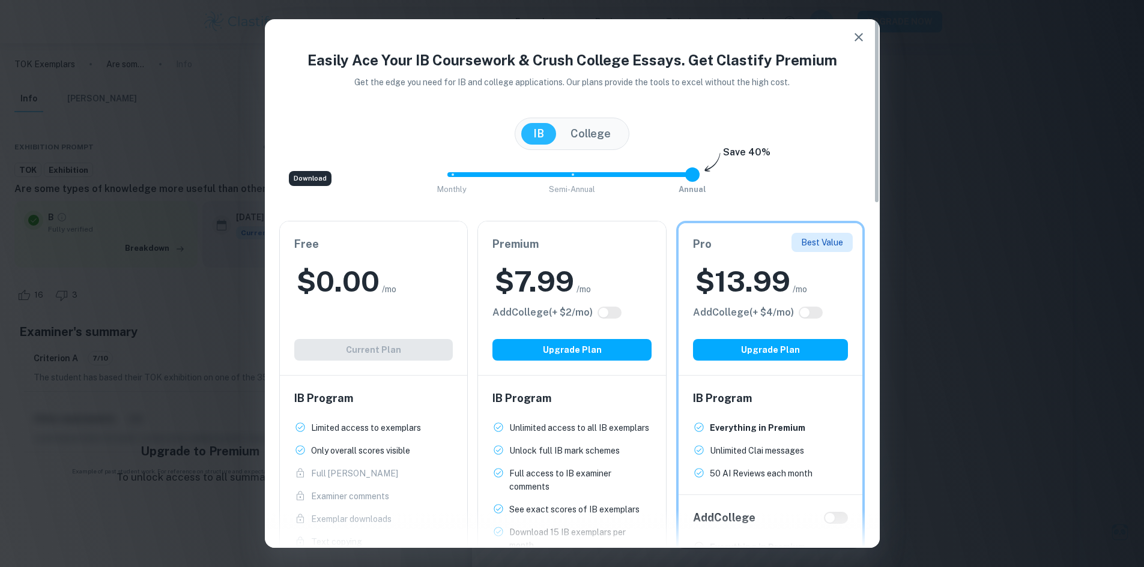
click at [862, 46] on button "button" at bounding box center [859, 37] width 24 height 24
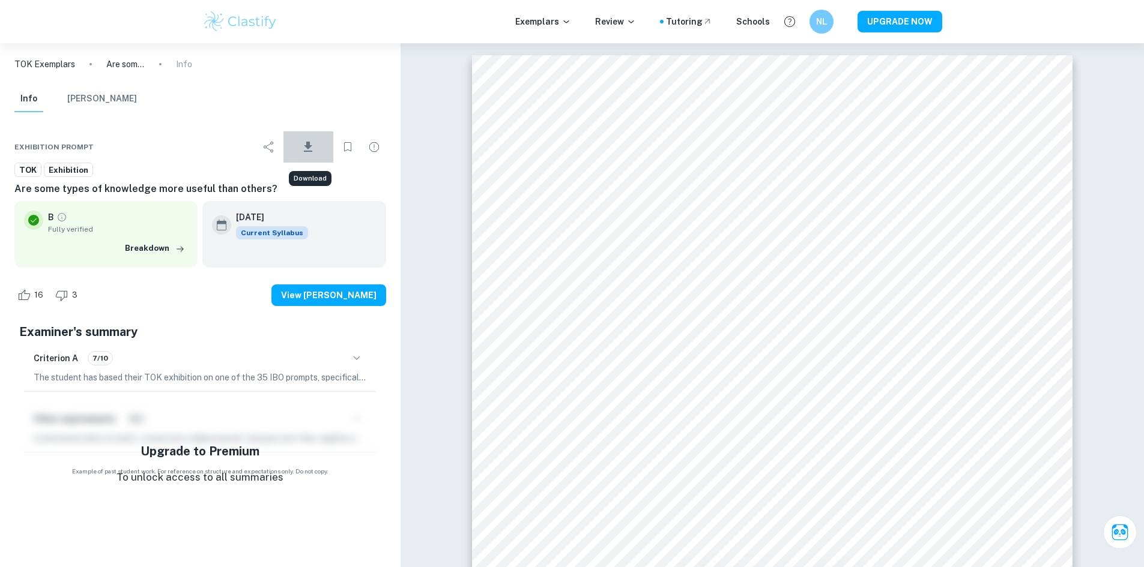
click at [318, 147] on button "Download" at bounding box center [308, 147] width 50 height 31
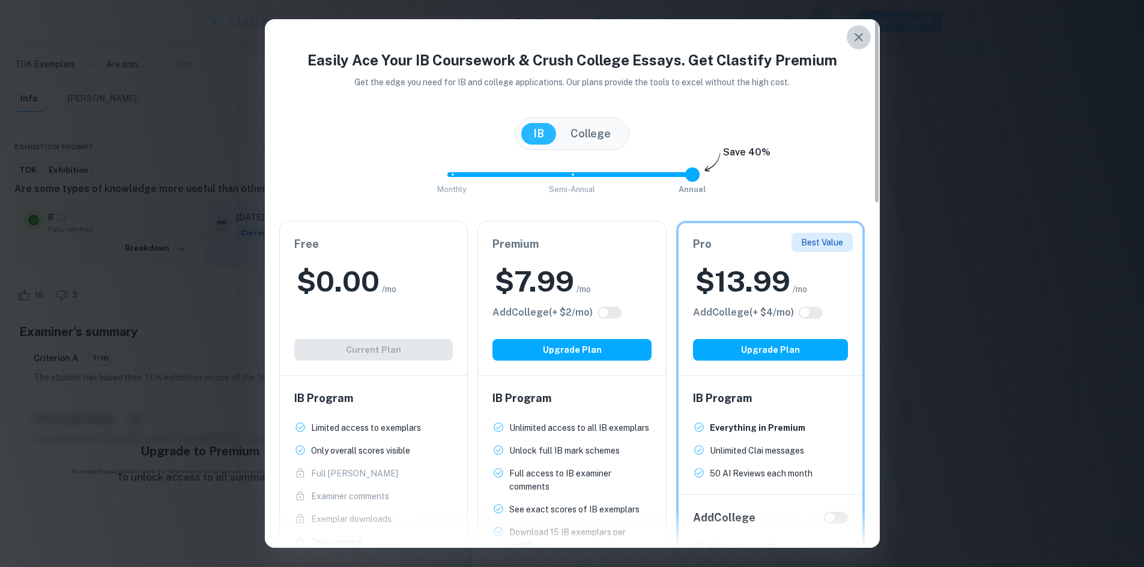
click at [863, 35] on icon "button" at bounding box center [858, 37] width 14 height 14
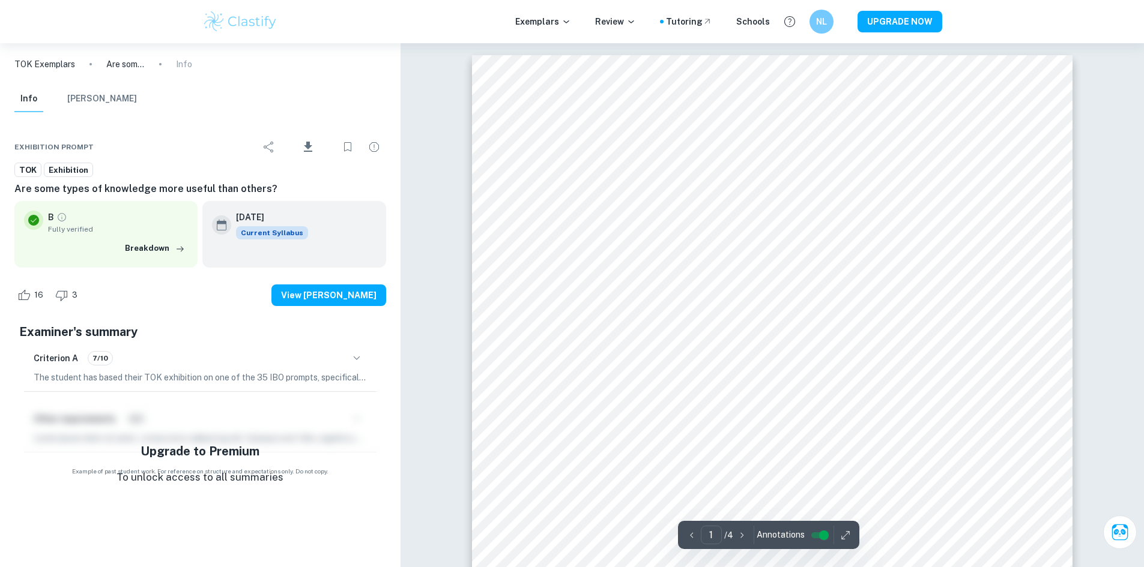
scroll to position [60, 0]
click at [815, 537] on input "controlled" at bounding box center [823, 535] width 43 height 14
click at [814, 537] on input "controlled" at bounding box center [814, 535] width 43 height 14
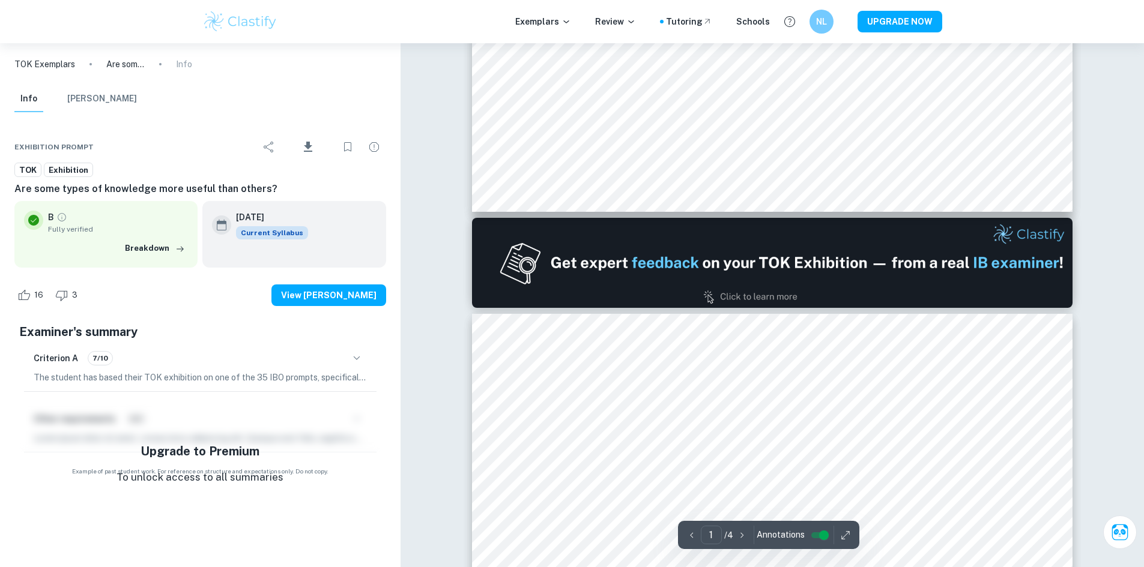
type input "2"
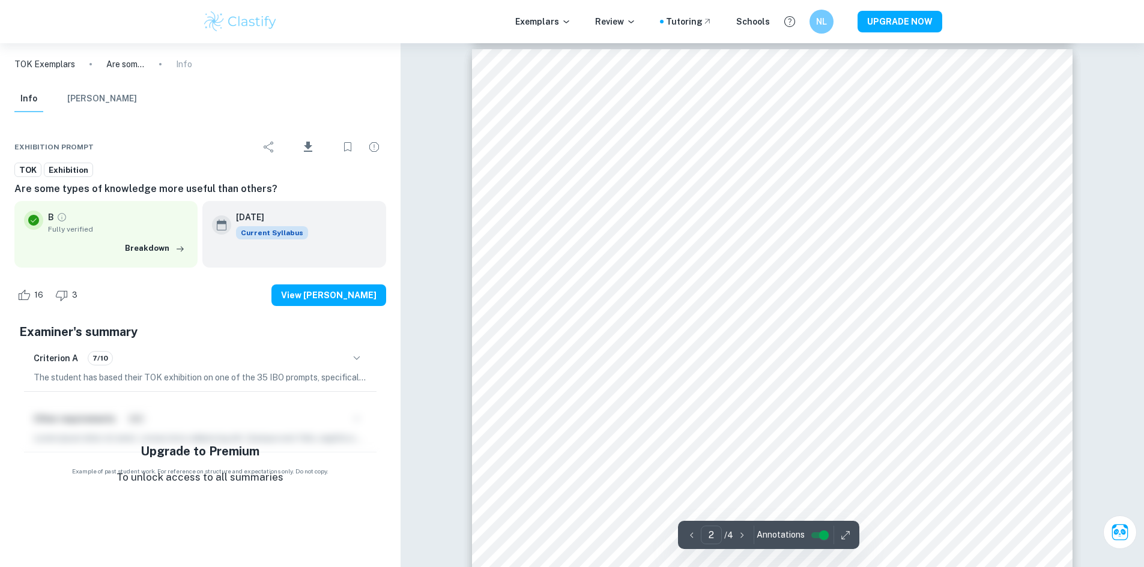
scroll to position [1141, 0]
click at [818, 538] on input "controlled" at bounding box center [823, 535] width 43 height 14
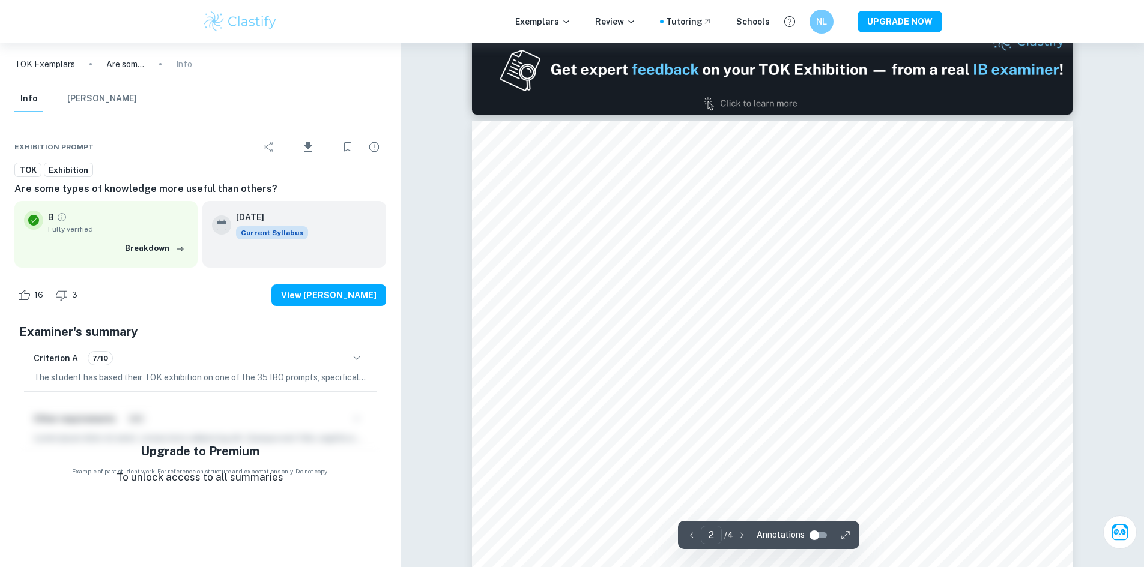
scroll to position [961, 0]
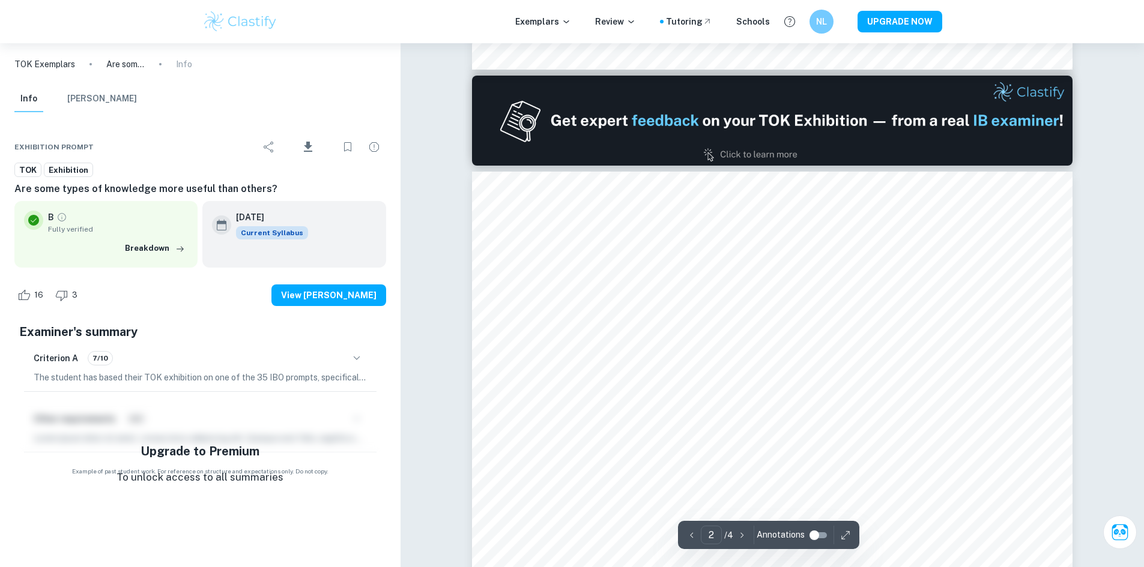
type input "1"
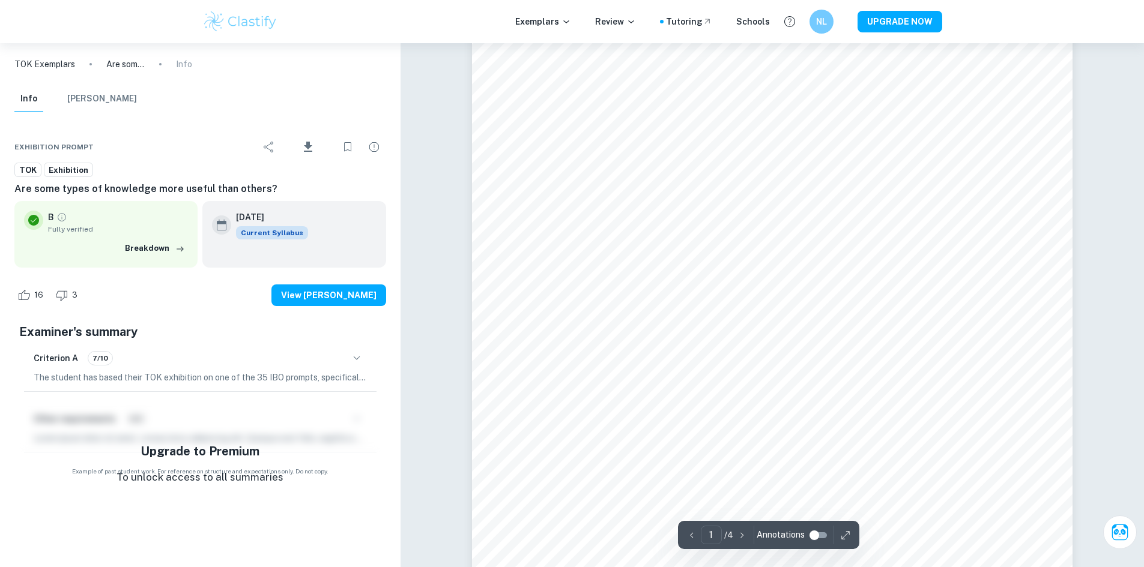
scroll to position [60, 0]
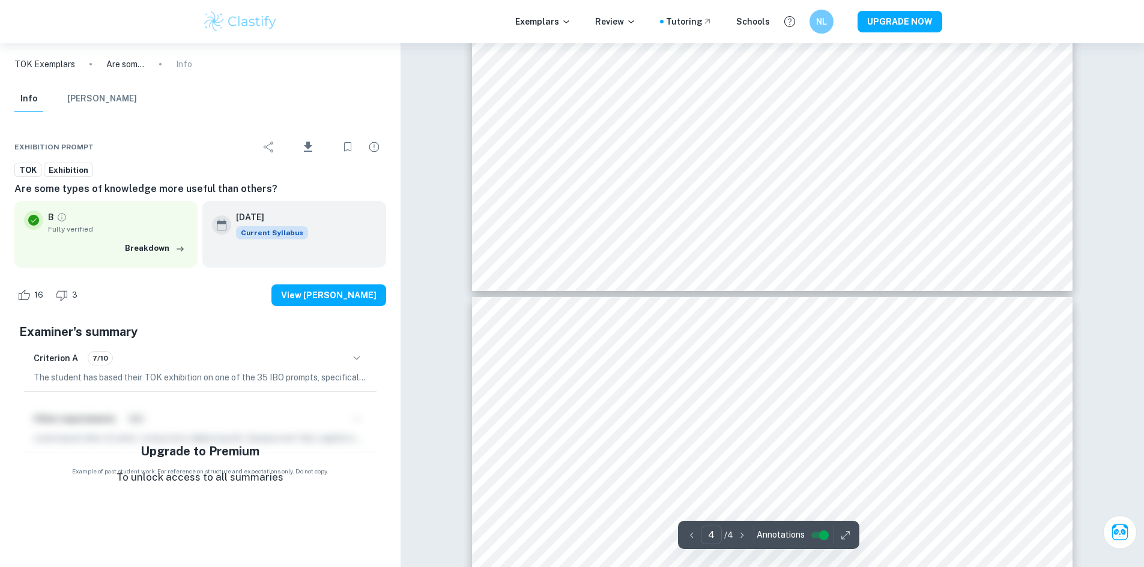
type input "3"
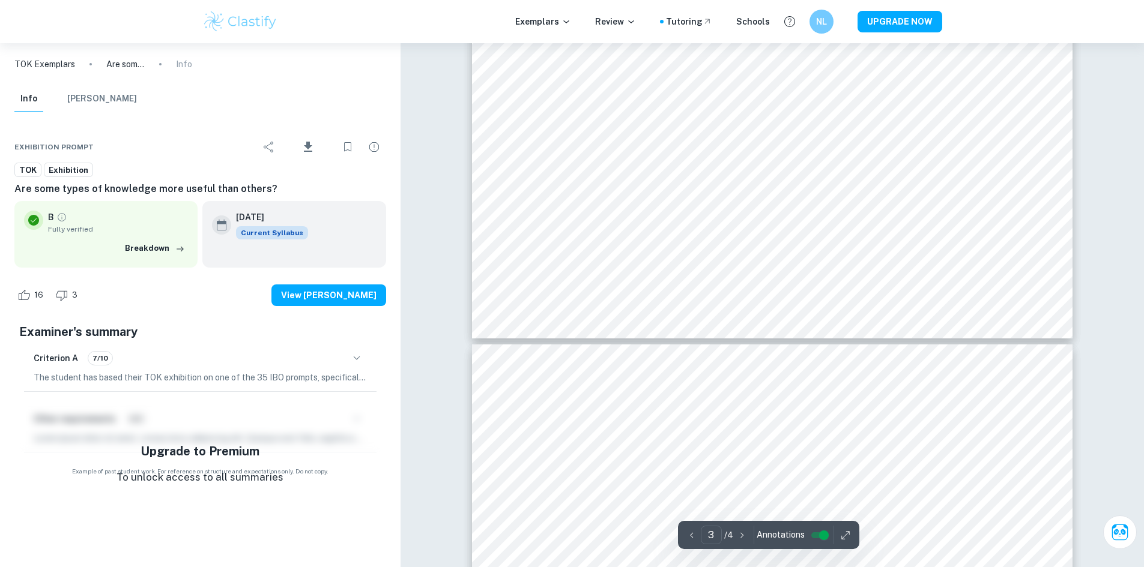
scroll to position [2462, 0]
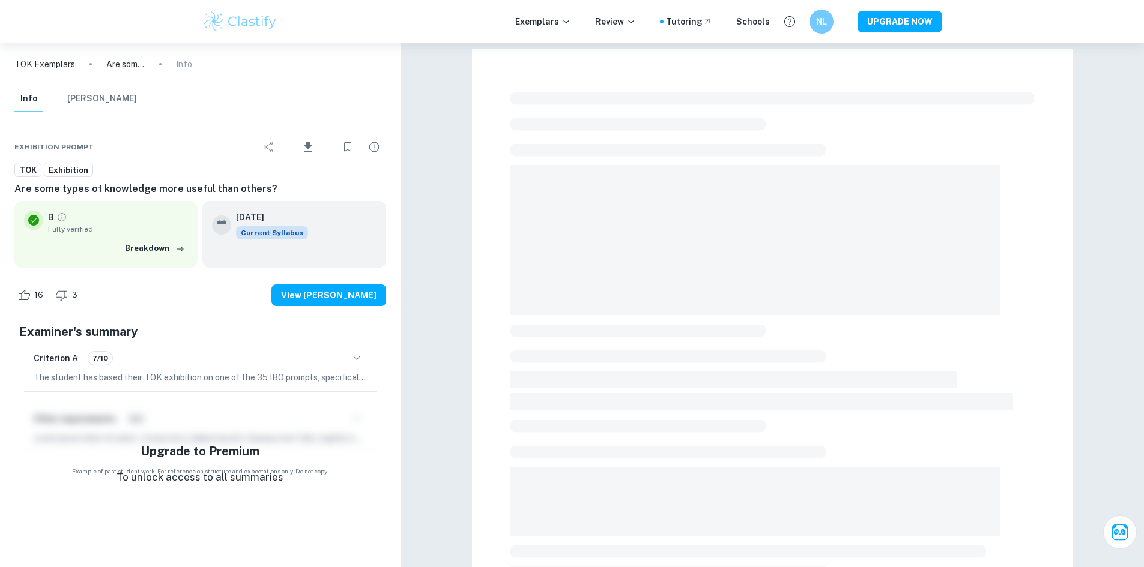
scroll to position [337, 0]
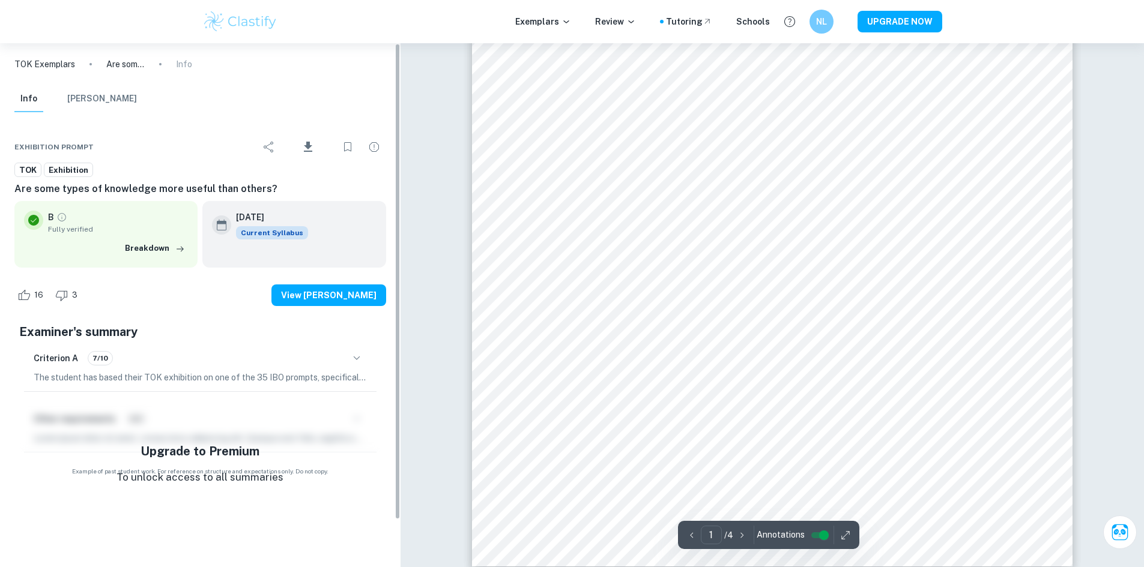
click at [54, 70] on p "TOK Exemplars" at bounding box center [44, 64] width 61 height 13
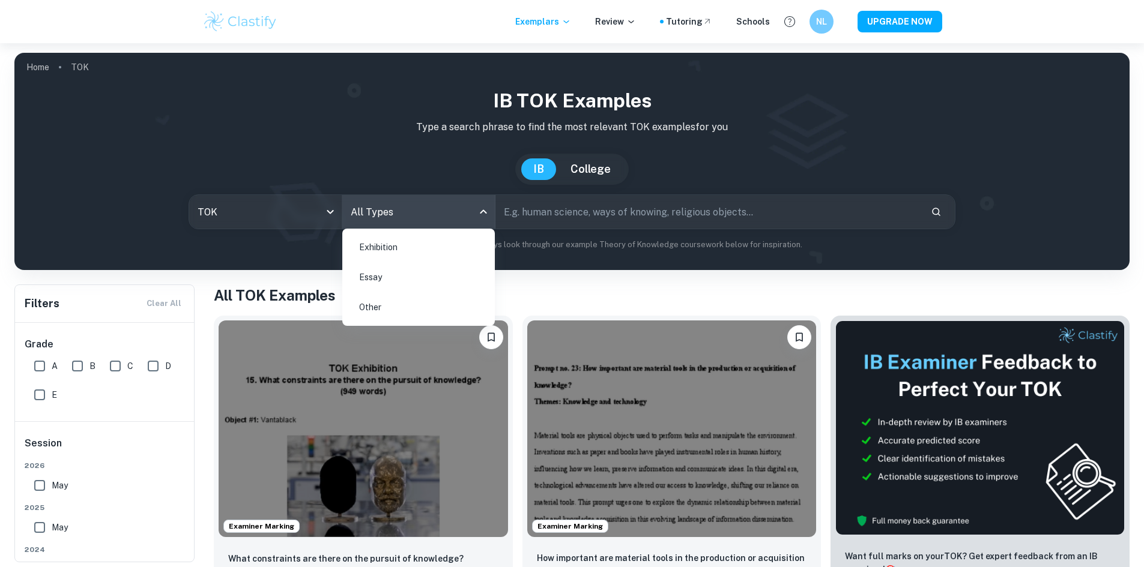
click at [441, 211] on body "We value your privacy We use cookies to enhance your browsing experience, serve…" at bounding box center [572, 326] width 1144 height 567
click at [395, 244] on li "Exhibition" at bounding box center [418, 248] width 143 height 28
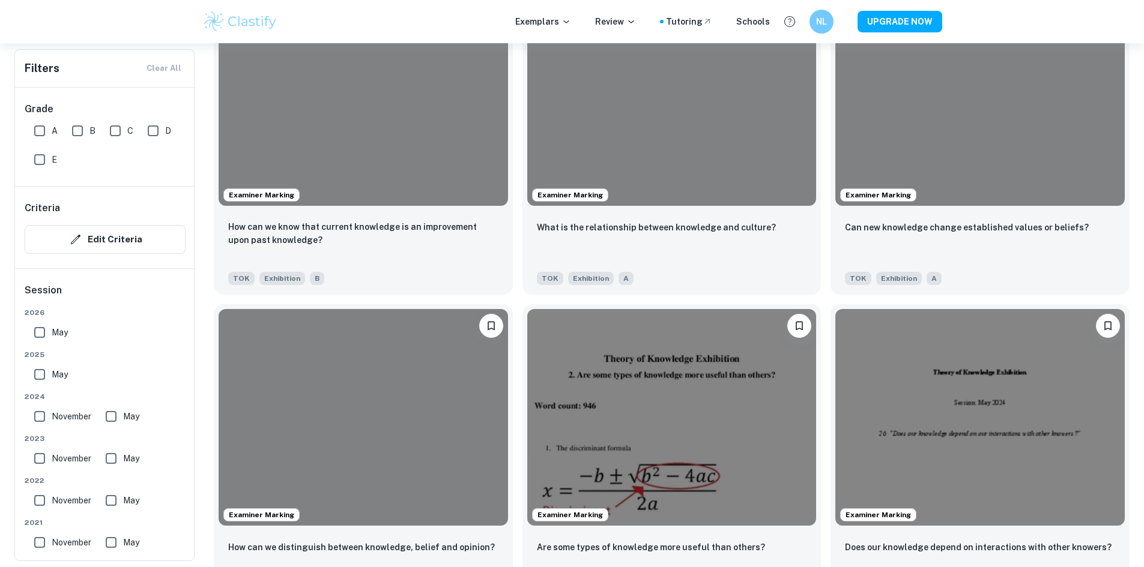
scroll to position [3062, 0]
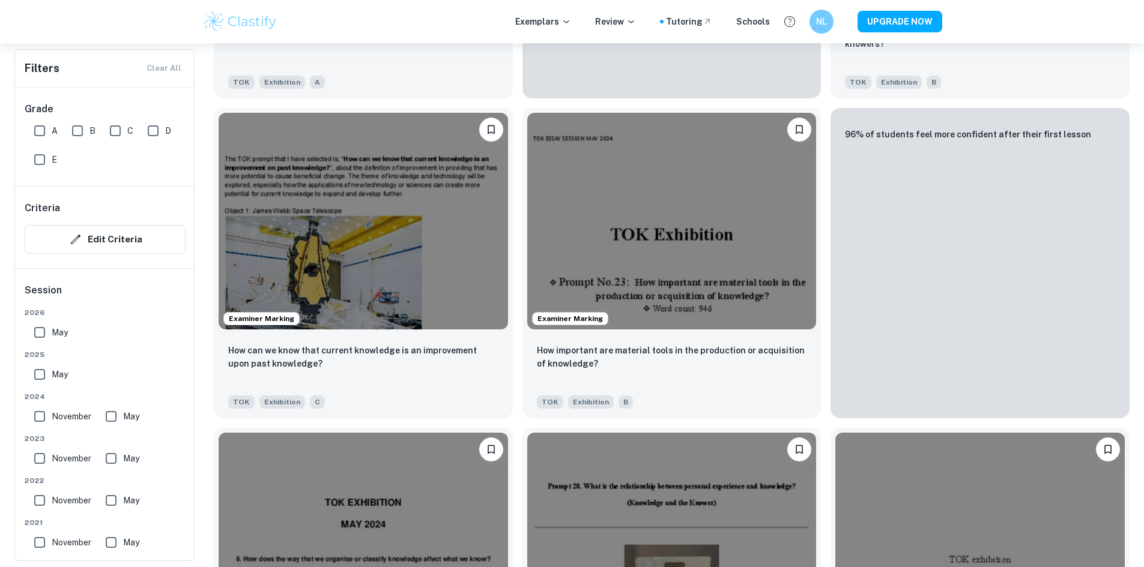
scroll to position [4263, 0]
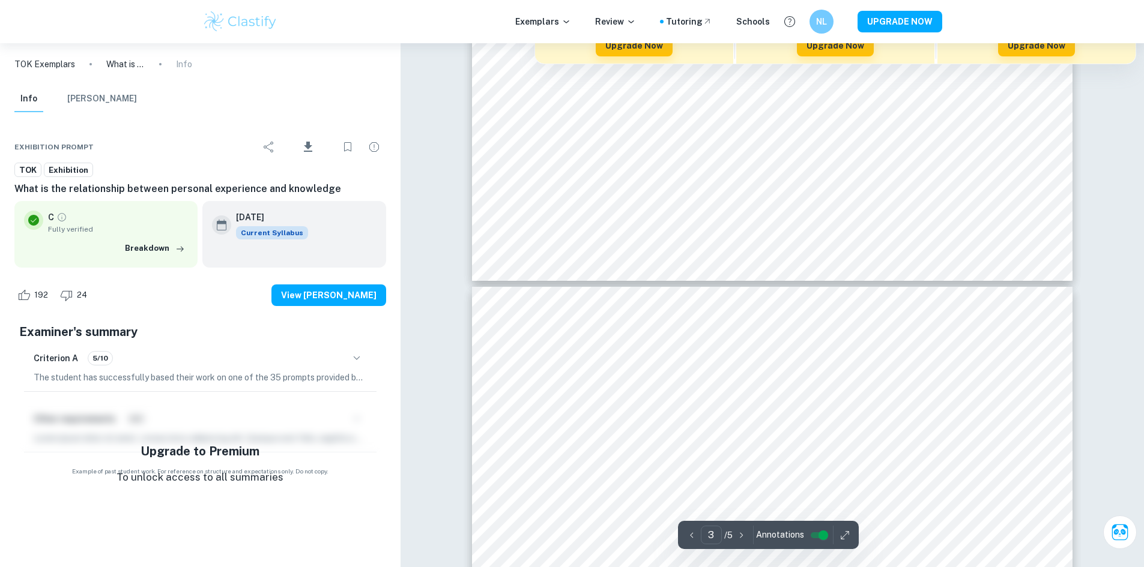
scroll to position [2282, 0]
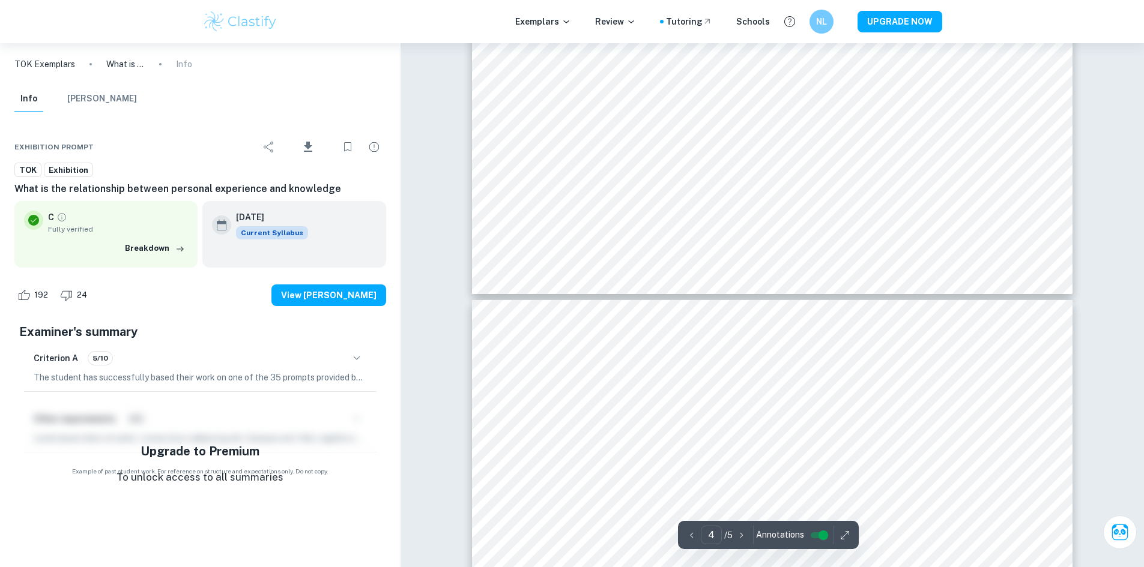
type input "5"
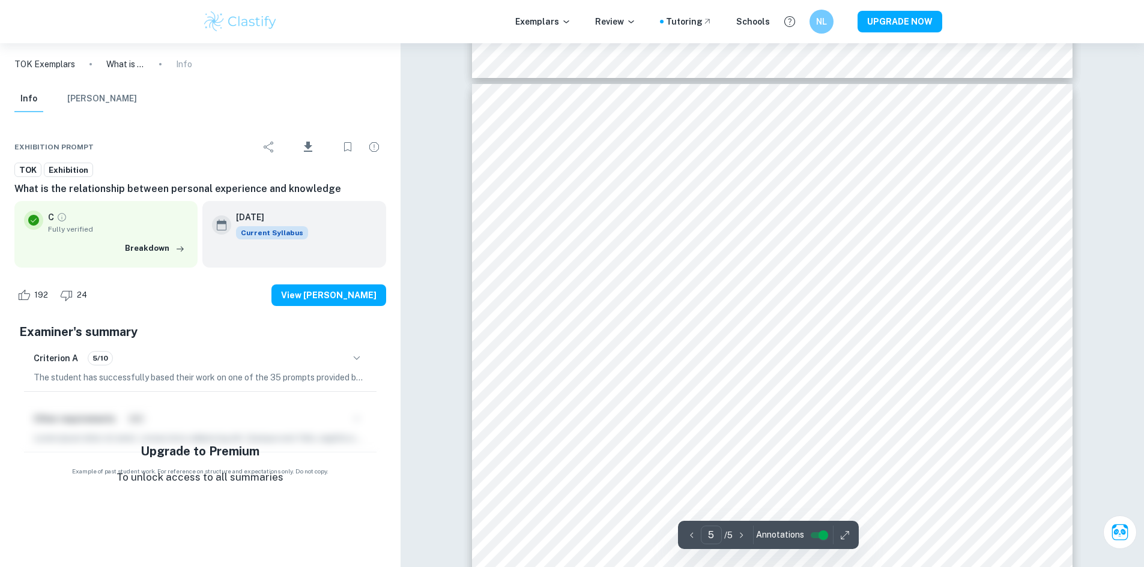
scroll to position [3663, 0]
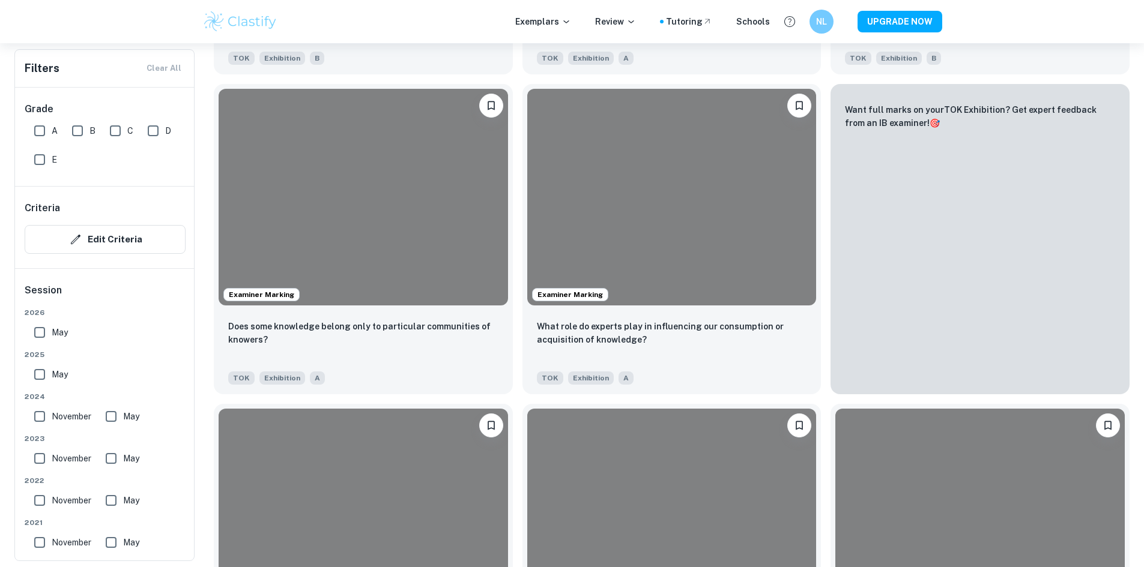
scroll to position [5404, 0]
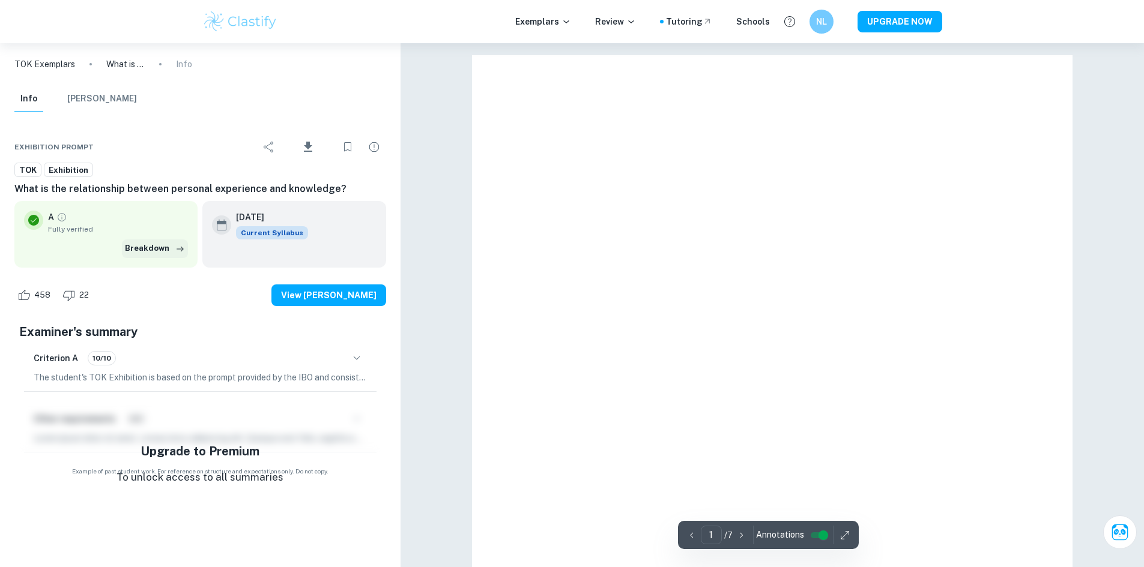
click at [147, 252] on button "Breakdown" at bounding box center [155, 249] width 66 height 18
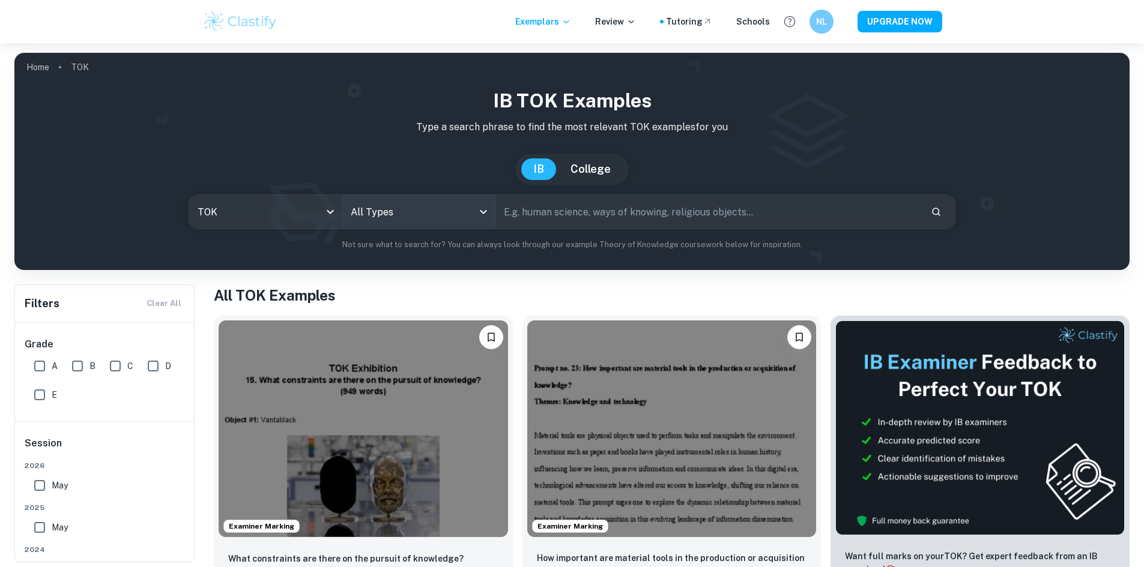
click at [399, 210] on body "We value your privacy We use cookies to enhance your browsing experience, serve…" at bounding box center [572, 326] width 1144 height 567
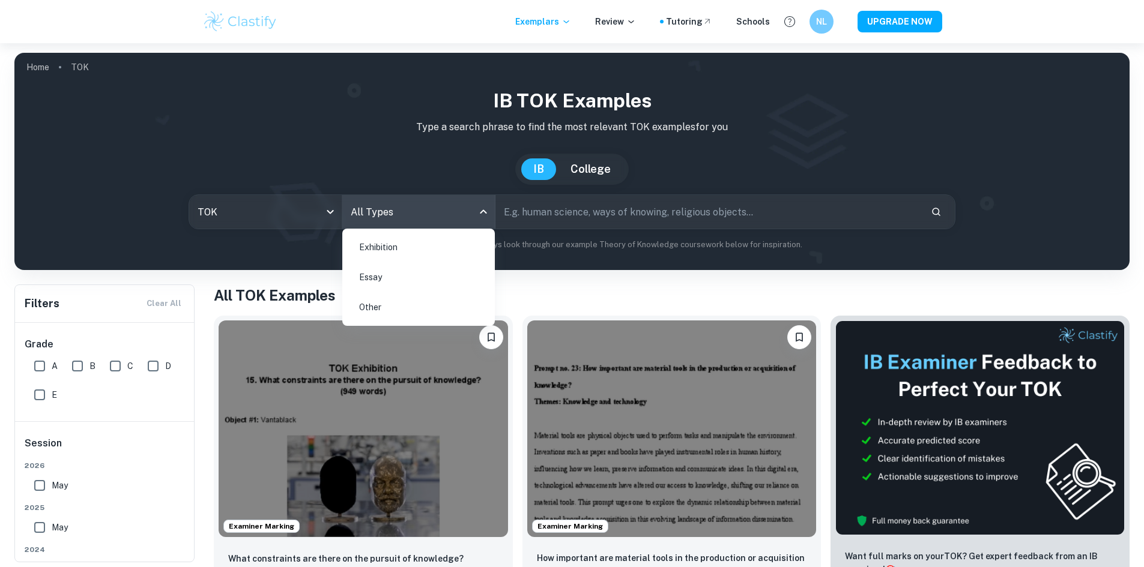
click at [392, 217] on div at bounding box center [572, 283] width 1144 height 567
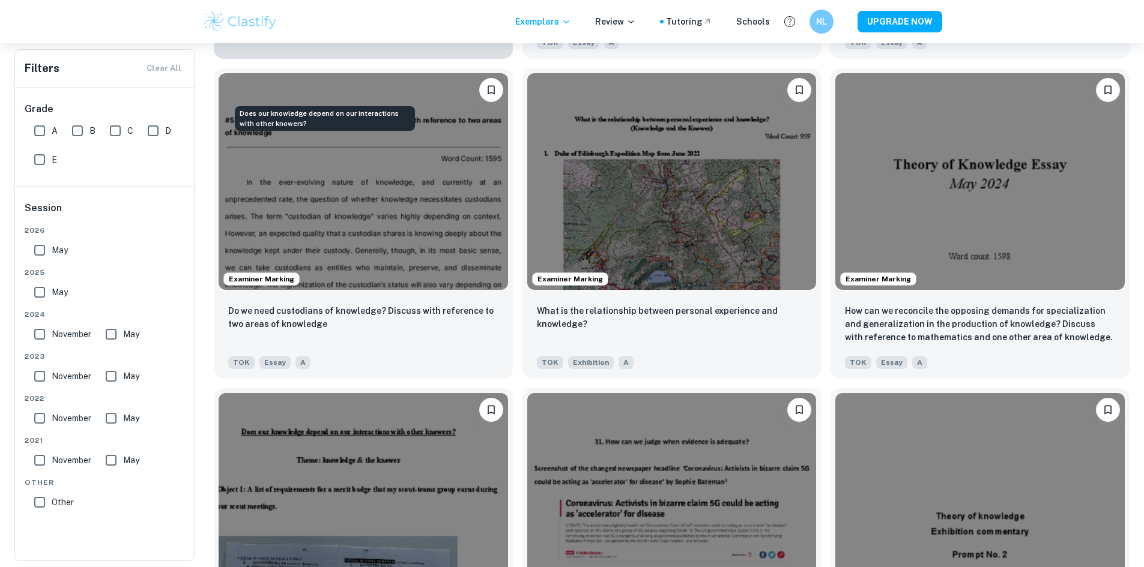
scroll to position [1501, 0]
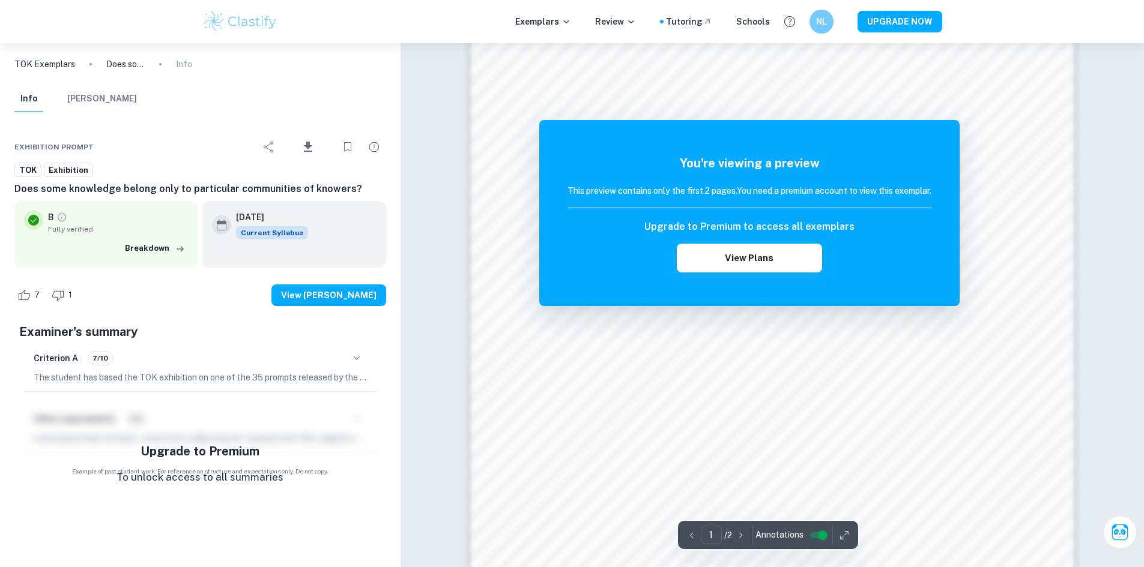
scroll to position [1131, 0]
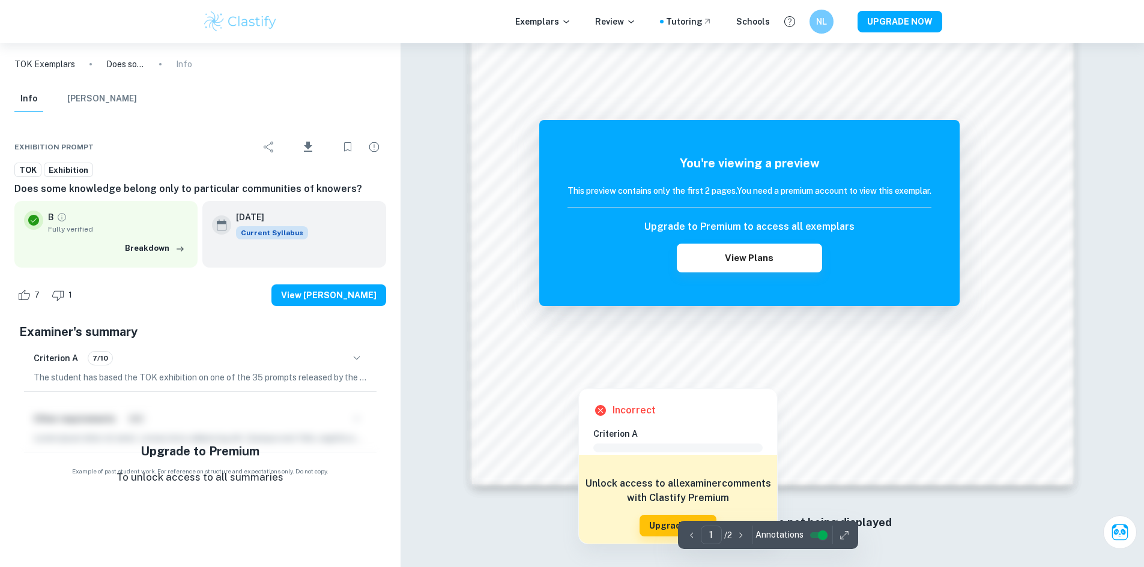
click at [674, 356] on div at bounding box center [769, 364] width 455 height 16
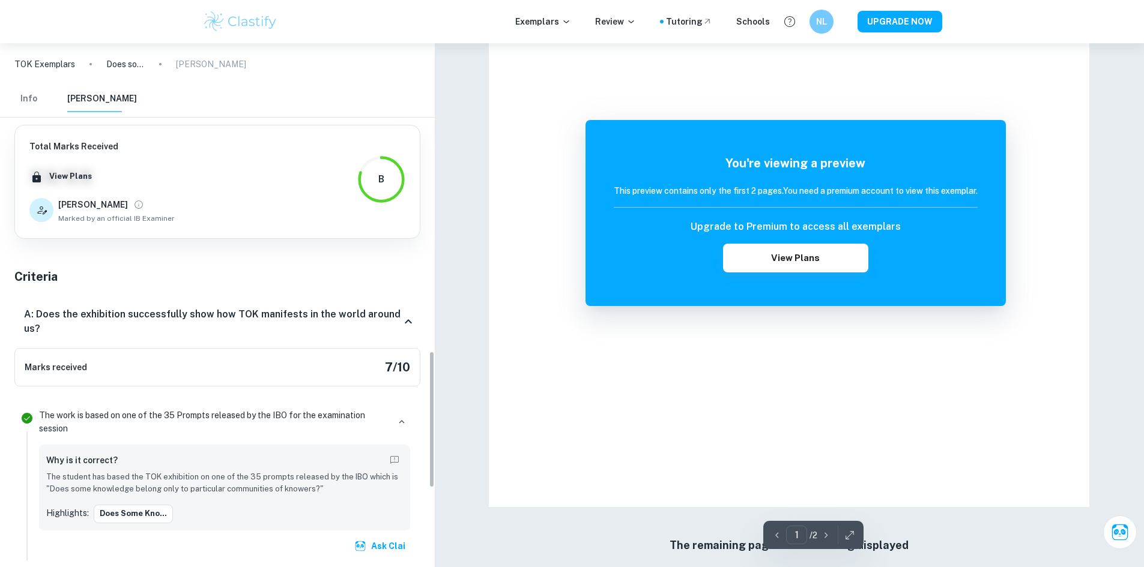
scroll to position [1176, 0]
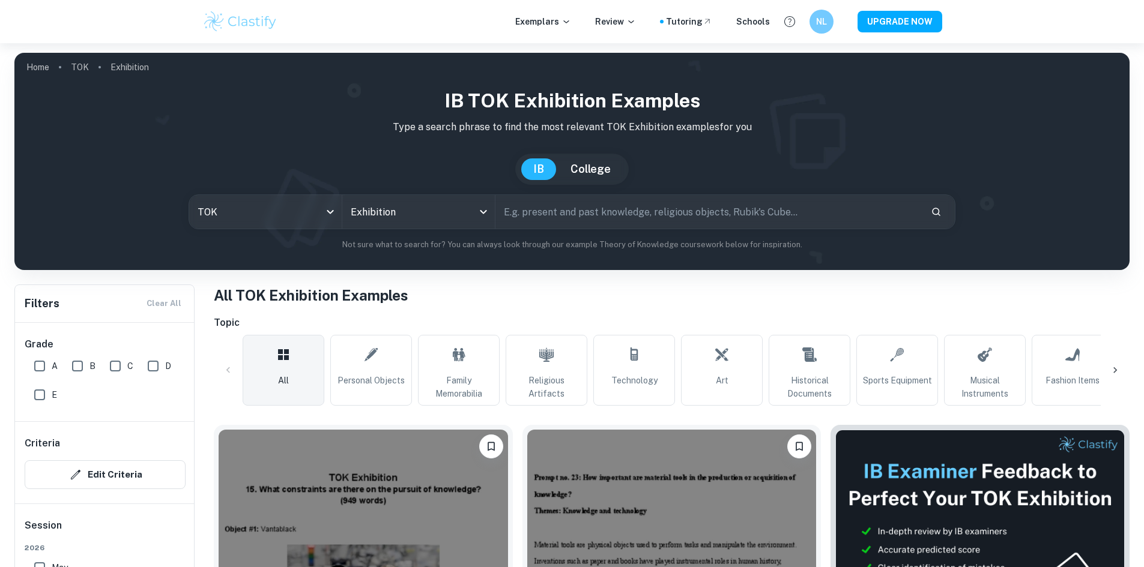
scroll to position [420, 0]
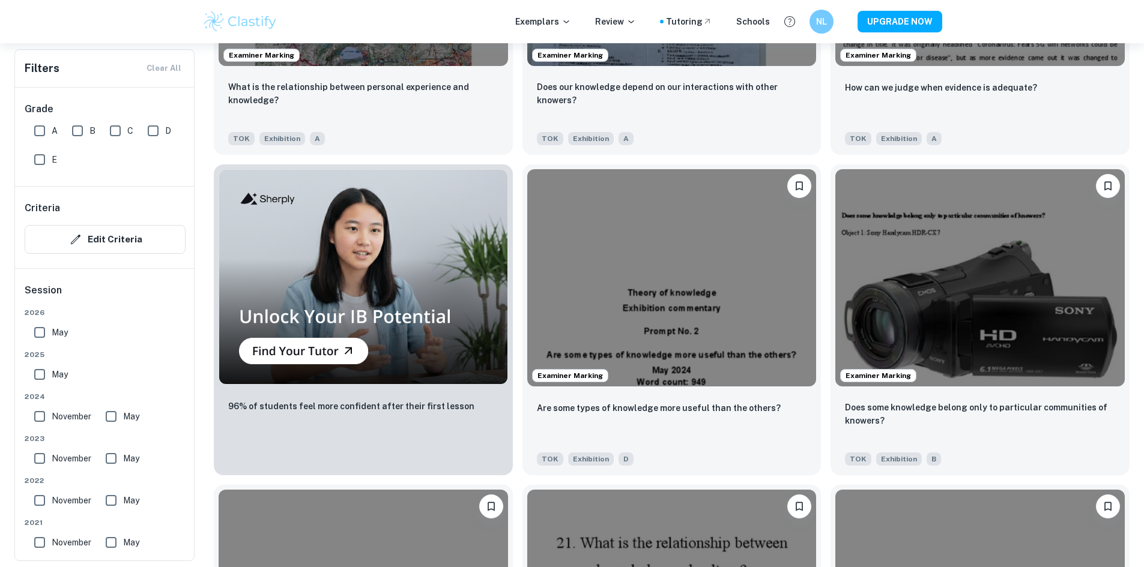
scroll to position [1081, 0]
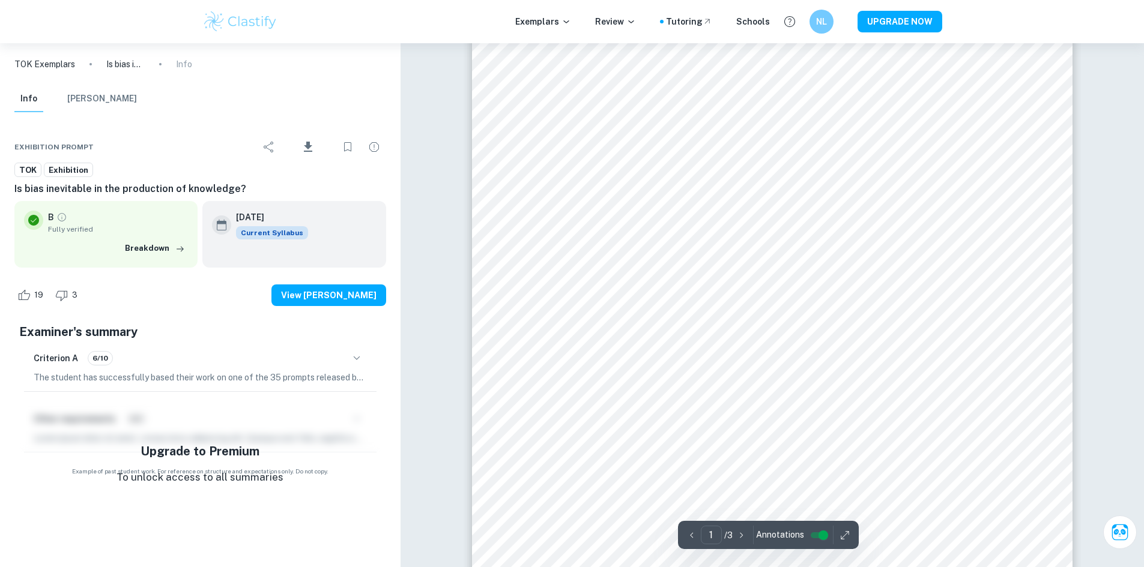
scroll to position [180, 0]
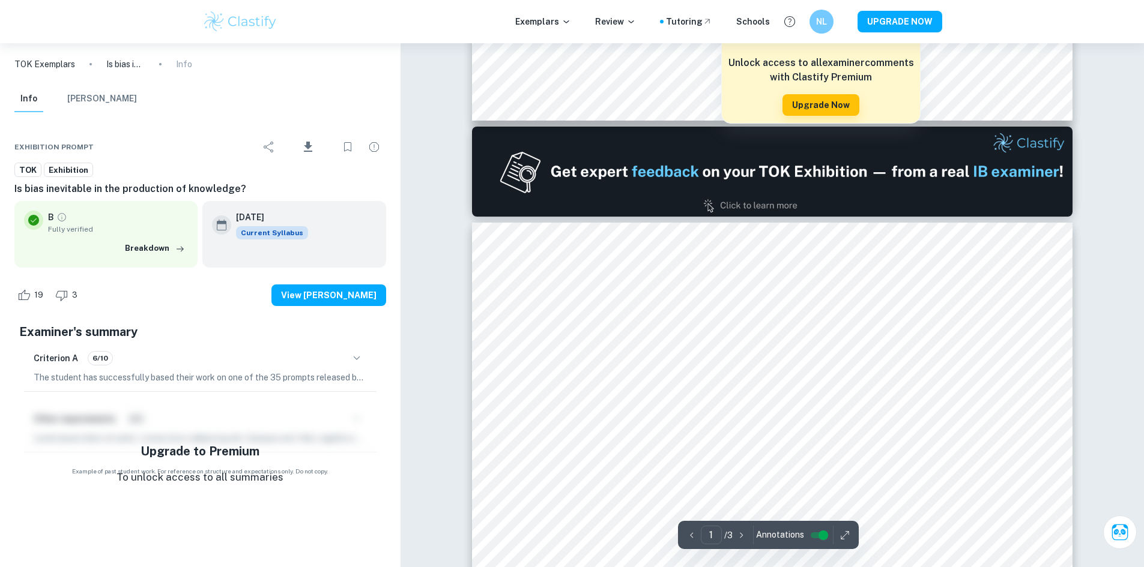
type input "2"
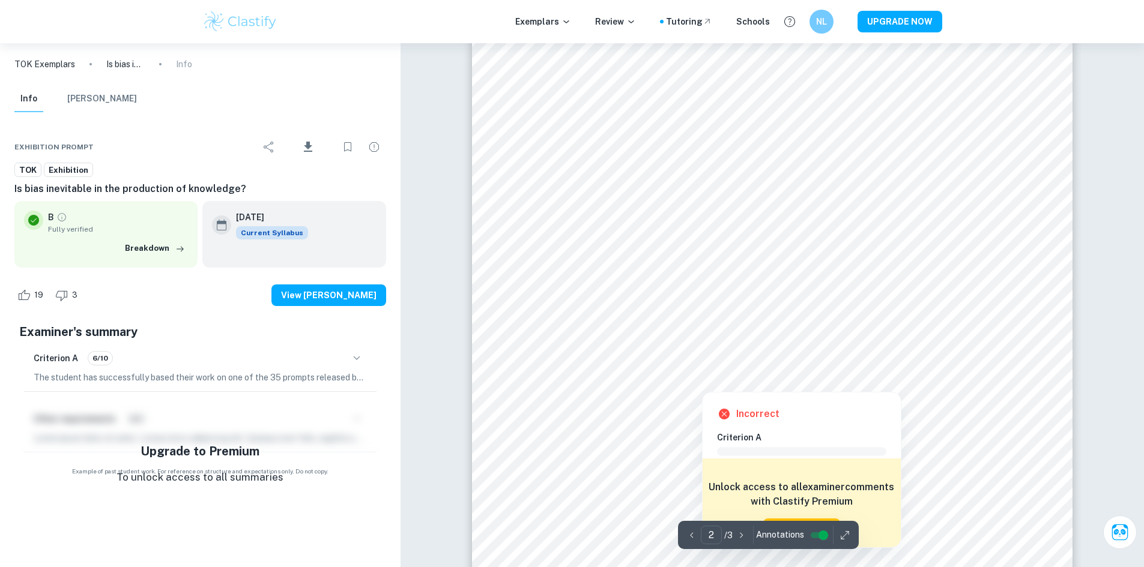
scroll to position [1021, 0]
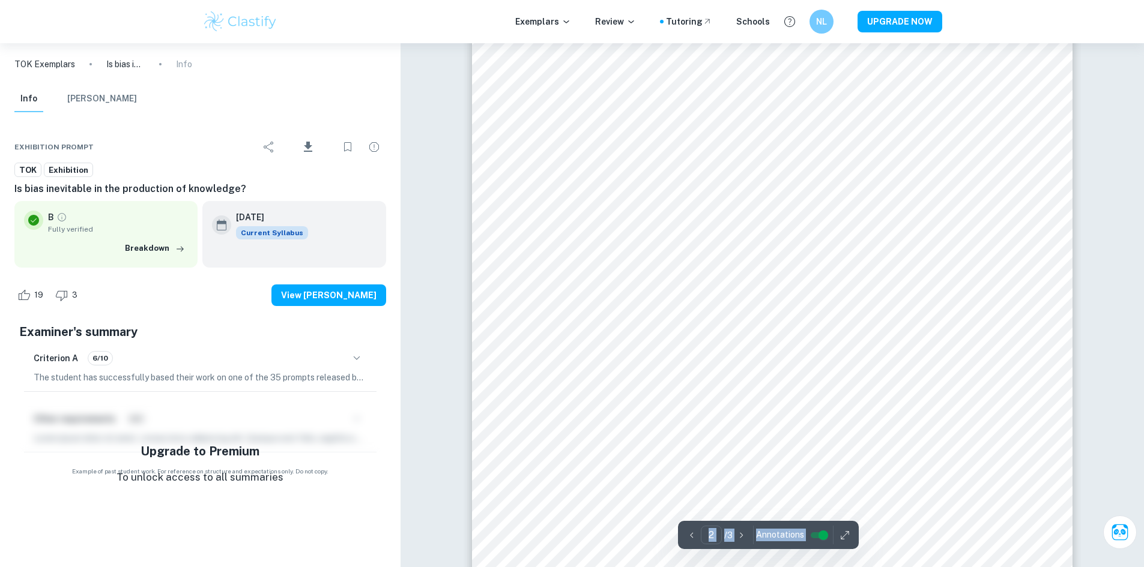
click at [904, 330] on div "Incorrect Criterion A The Exhibition clearly identifies 3 objects, all linked t…" at bounding box center [772, 361] width 743 height 2679
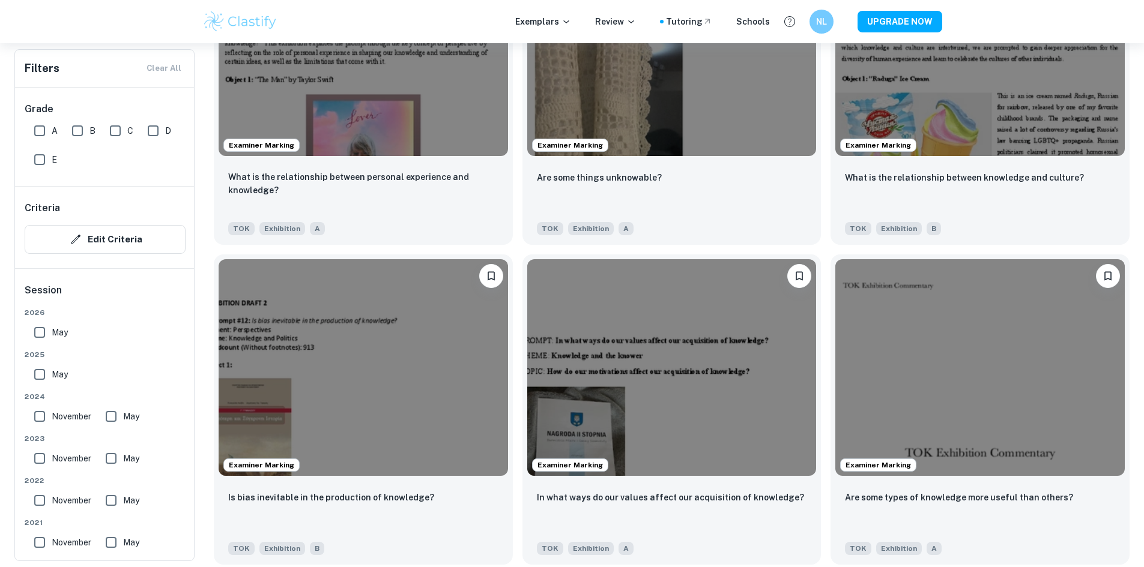
scroll to position [2042, 0]
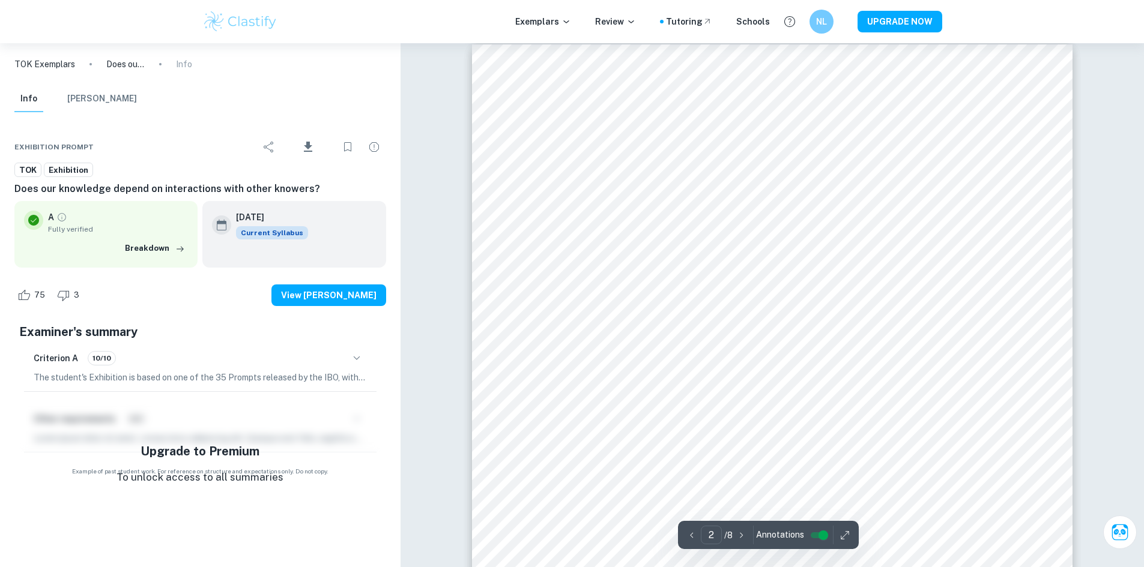
scroll to position [1261, 0]
type input "6"
